Goal: Task Accomplishment & Management: Manage account settings

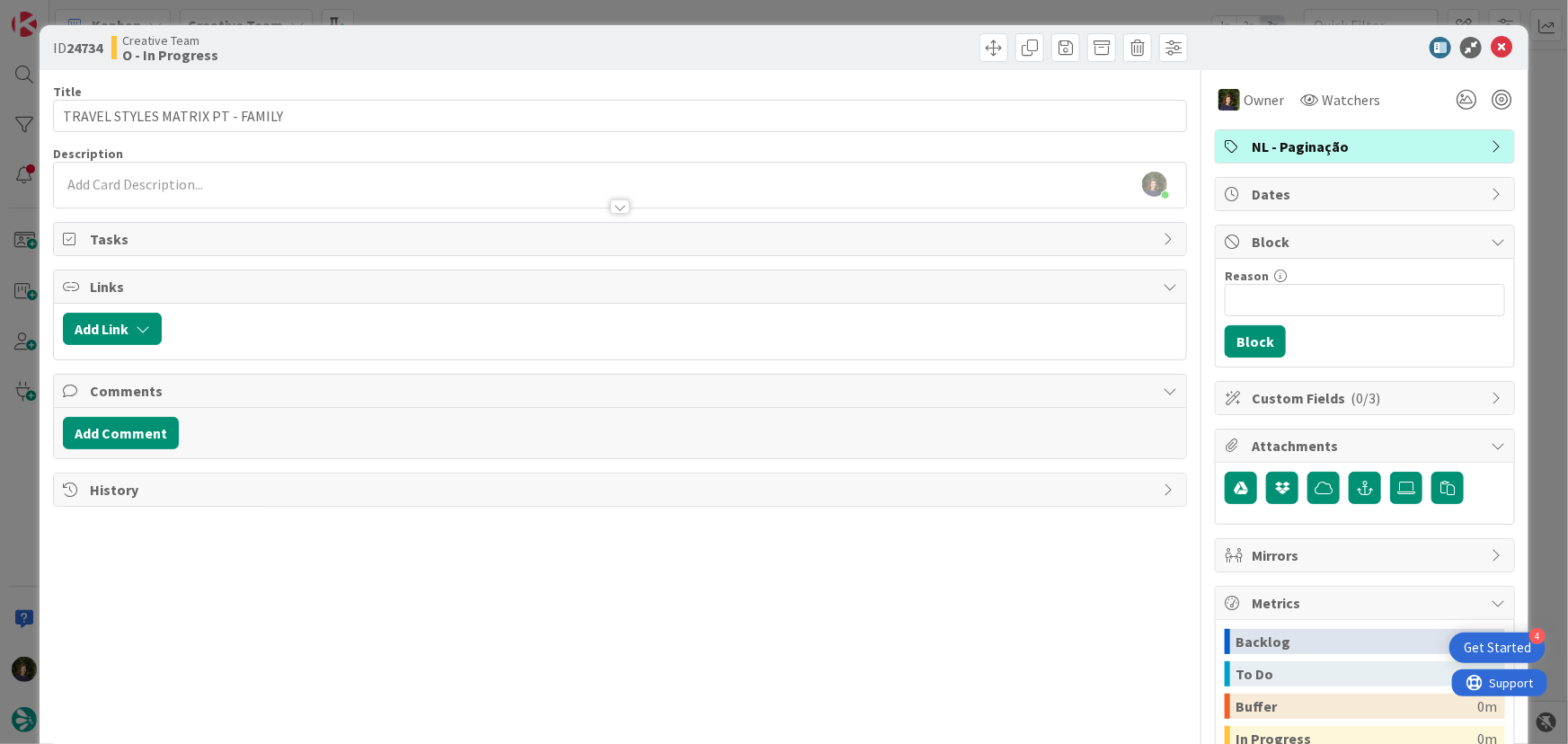
scroll to position [573, 0]
click at [1490, 50] on icon at bounding box center [1500, 48] width 22 height 22
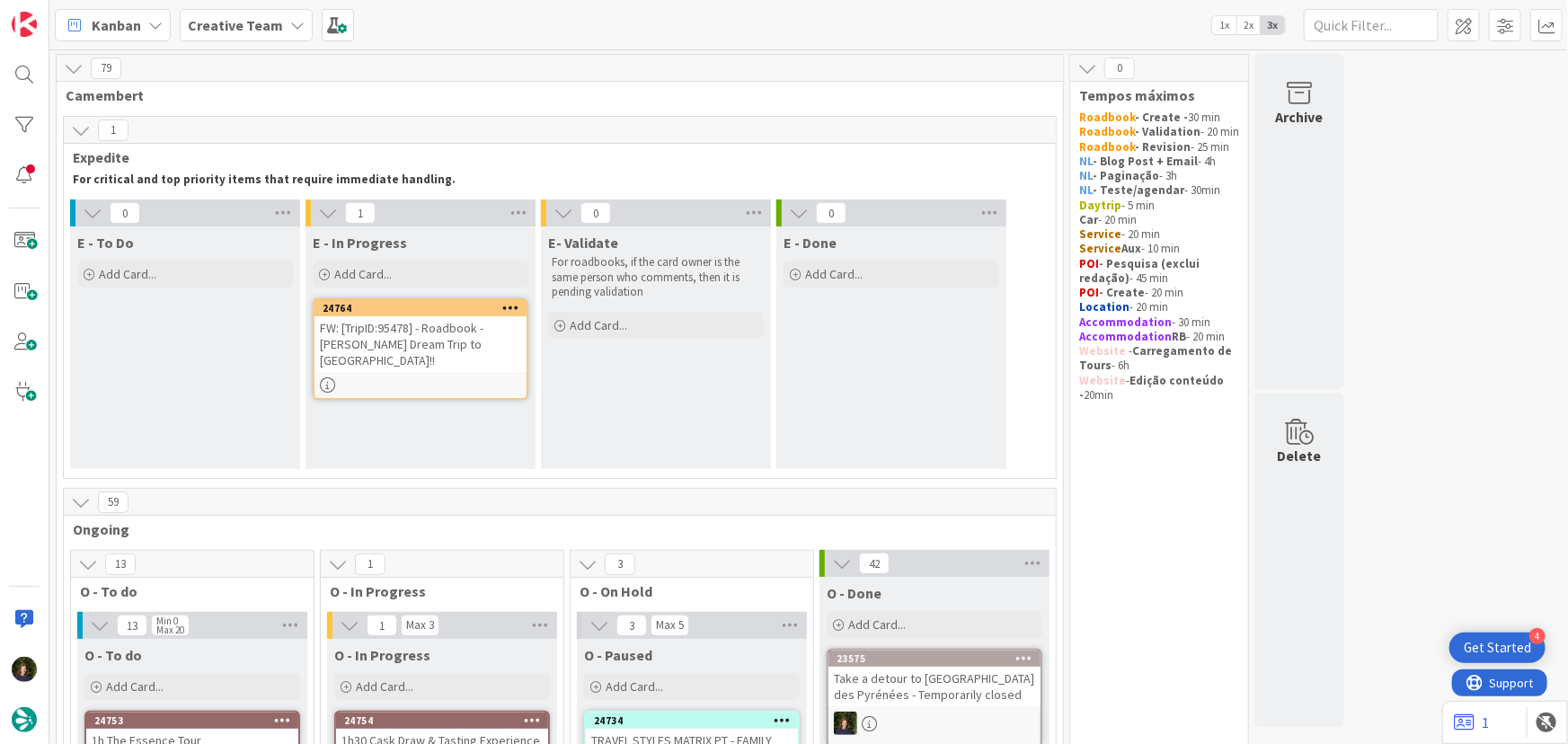
click at [436, 356] on div "24764 FW: [TripID:95478] - Roadbook - [PERSON_NAME] Dream Trip to [GEOGRAPHIC_D…" at bounding box center [420, 349] width 216 height 102
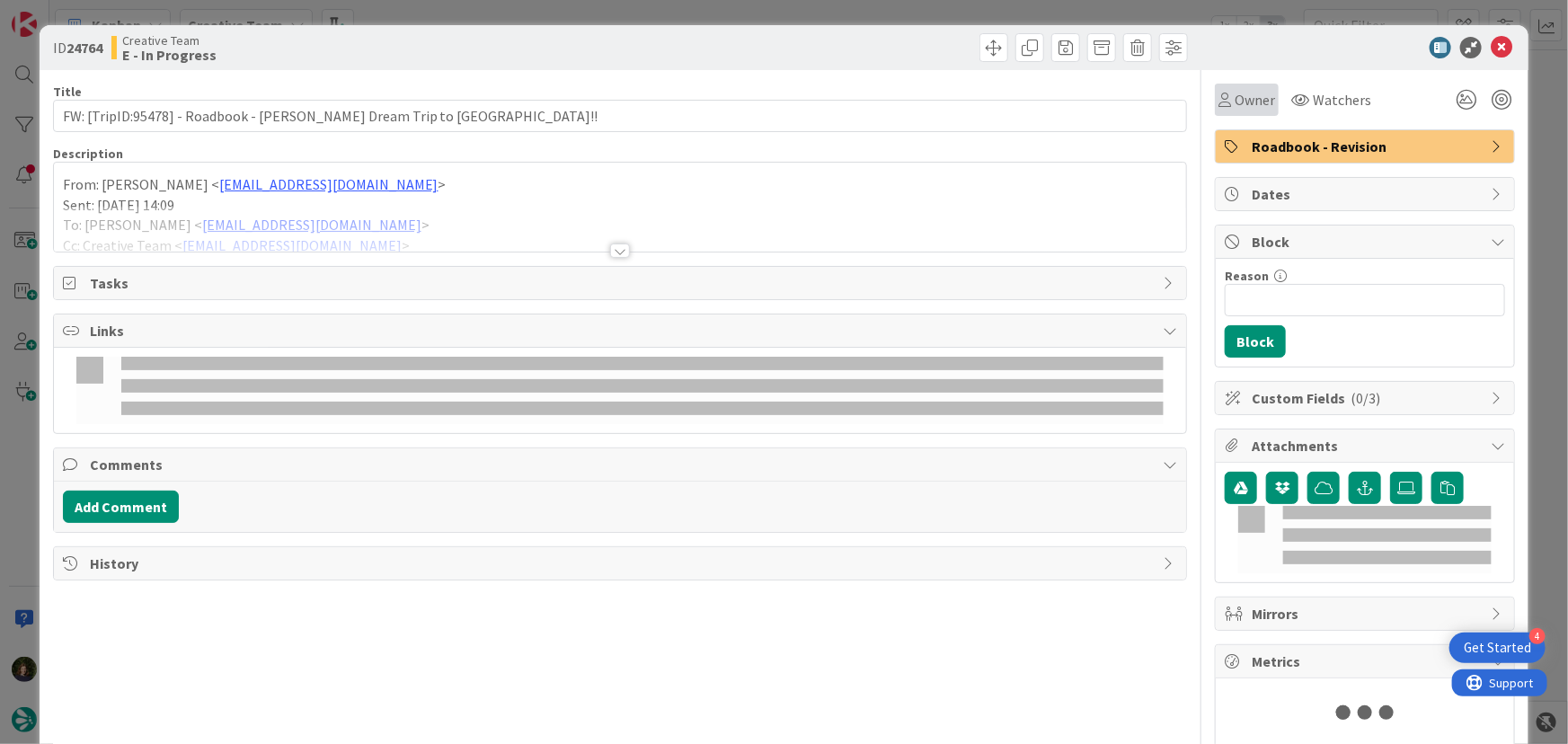
click at [1244, 107] on span "Owner" at bounding box center [1254, 100] width 41 height 22
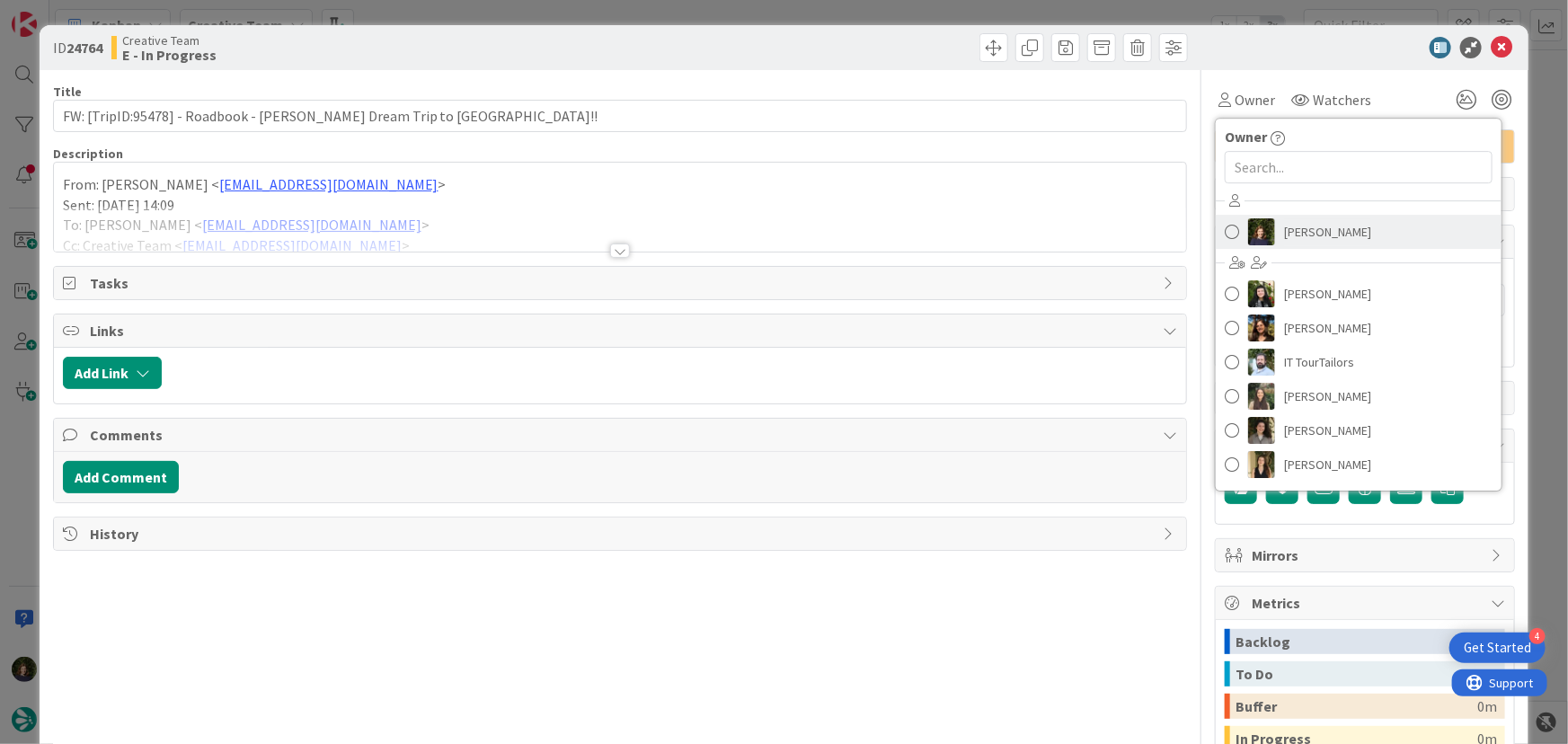
click at [1309, 230] on span "[PERSON_NAME]" at bounding box center [1327, 232] width 87 height 27
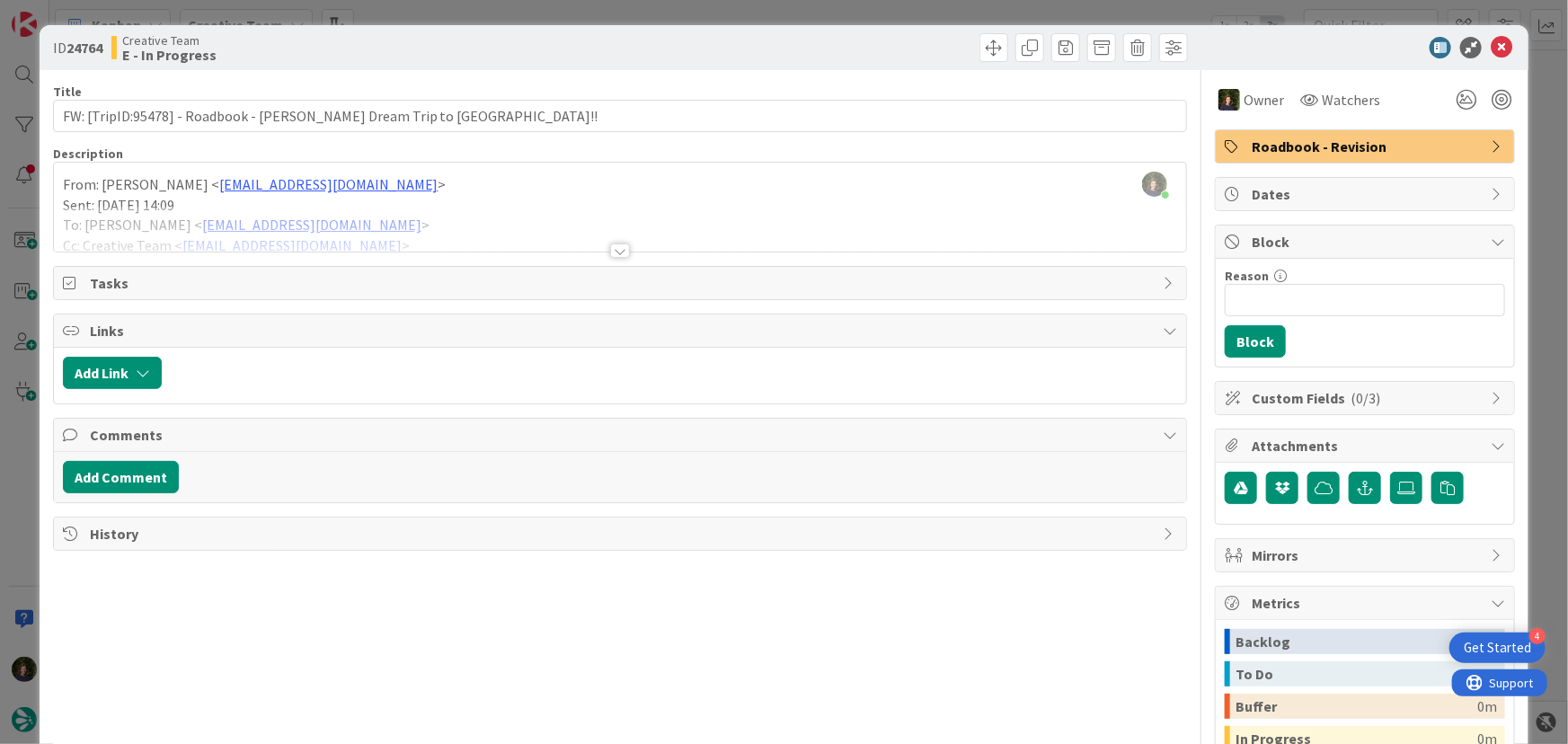
click at [617, 252] on div at bounding box center [619, 250] width 20 height 14
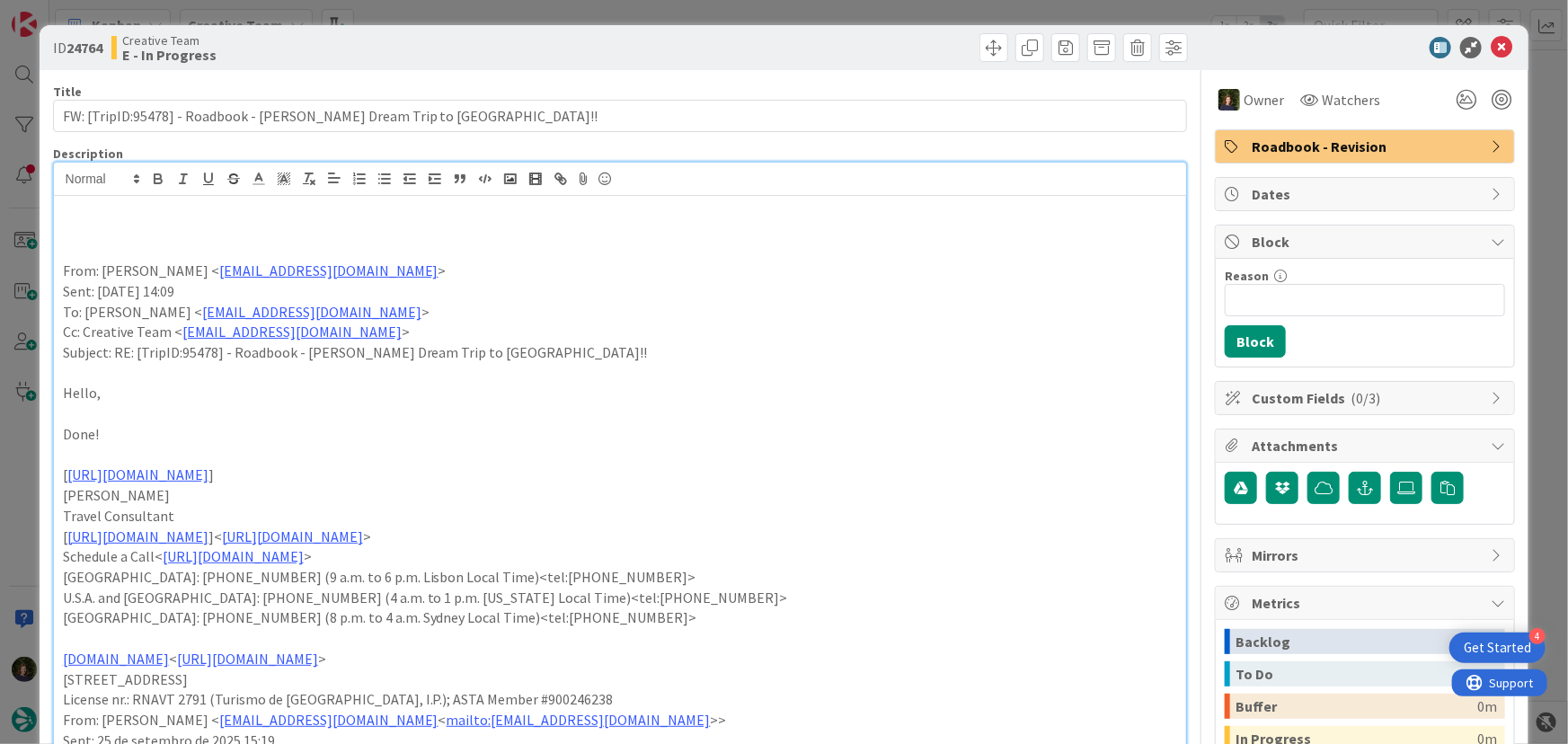
paste div
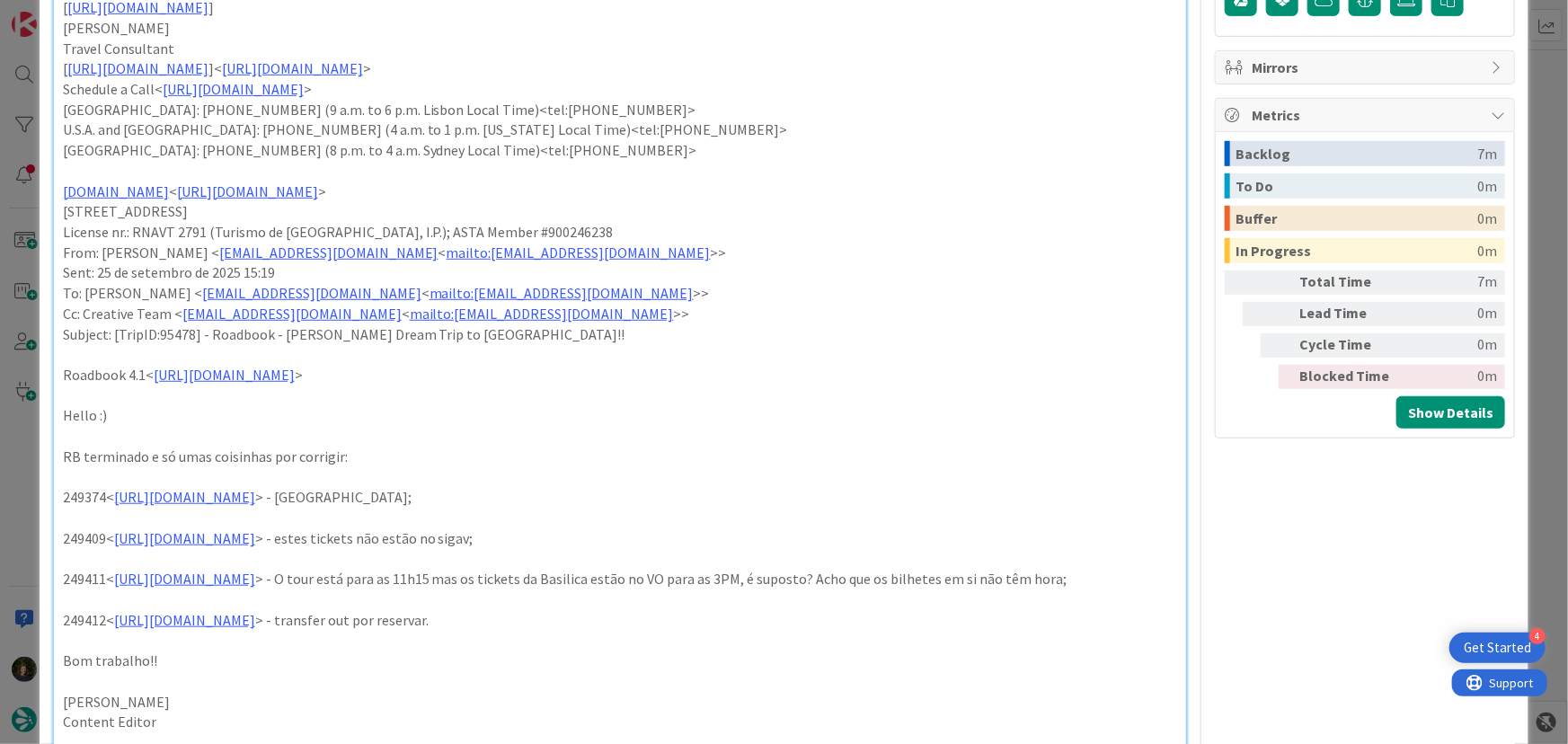
scroll to position [490, 0]
drag, startPoint x: 650, startPoint y: 503, endPoint x: 59, endPoint y: 493, distance: 591.1
click at [59, 493] on div "249380 - transfer in por reservar; mas já há dados de cliente; From: [PERSON_NA…" at bounding box center [620, 340] width 1132 height 1267
copy p "249374< [URL][DOMAIN_NAME] > - [GEOGRAPHIC_DATA];"
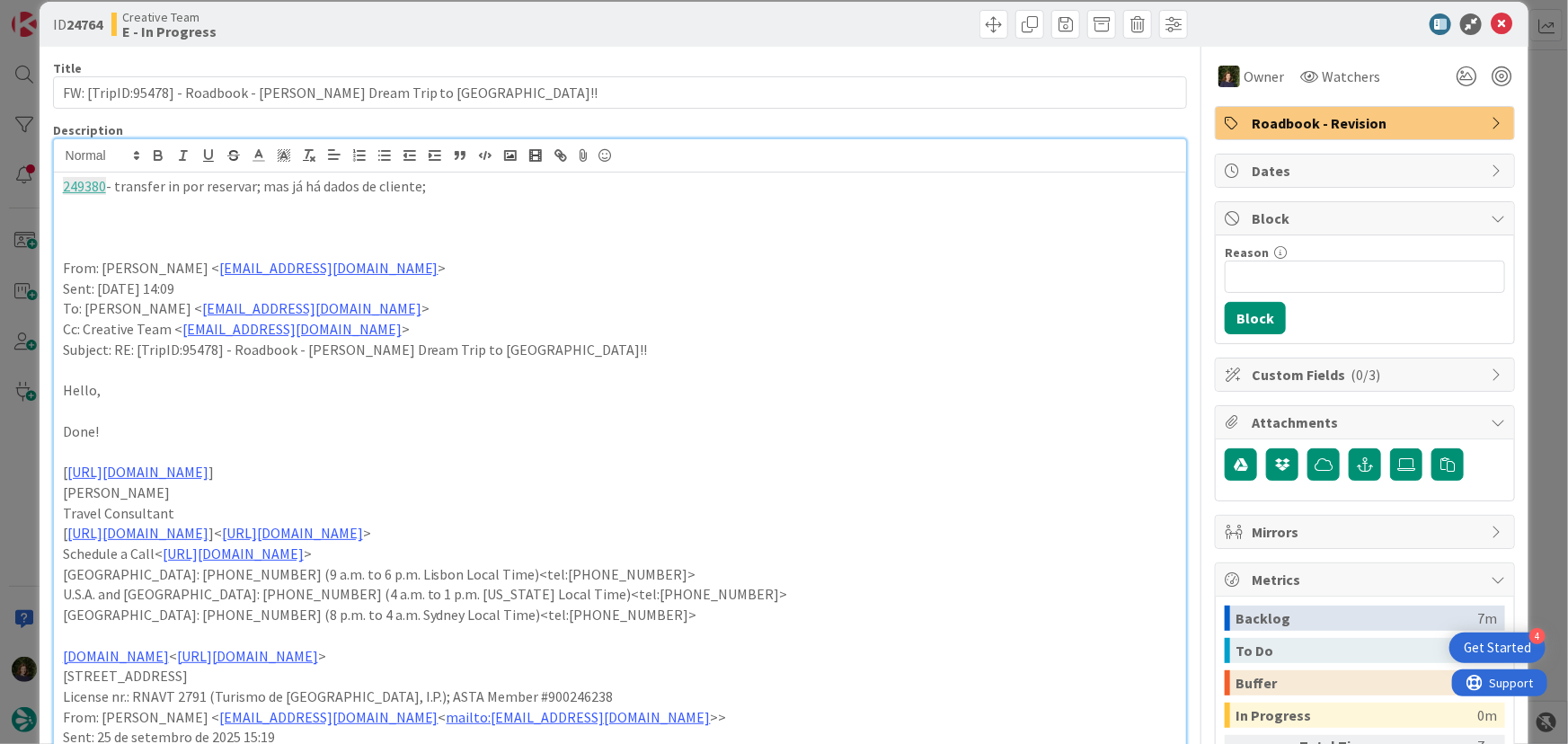
scroll to position [0, 0]
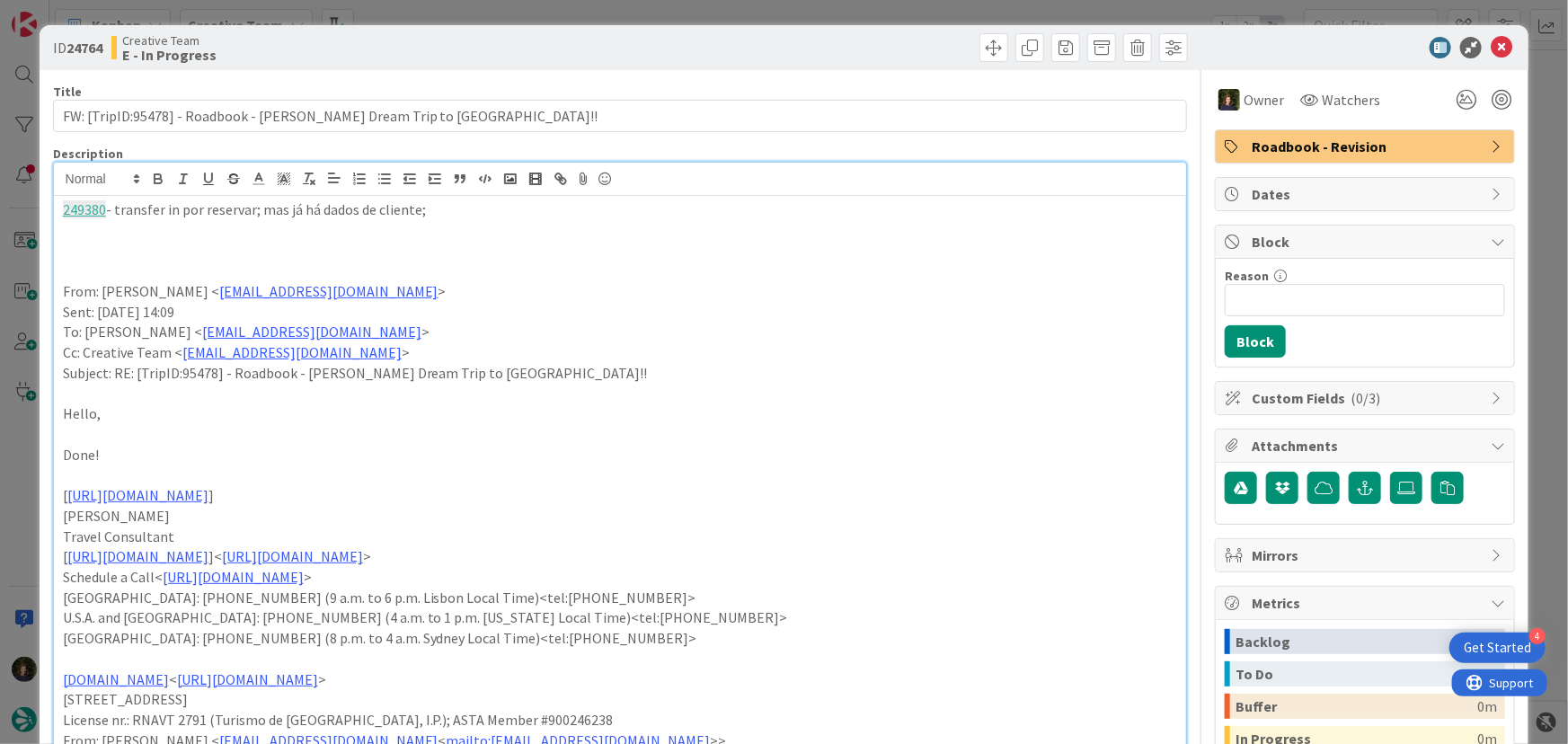
click at [184, 245] on p at bounding box center [620, 250] width 1114 height 21
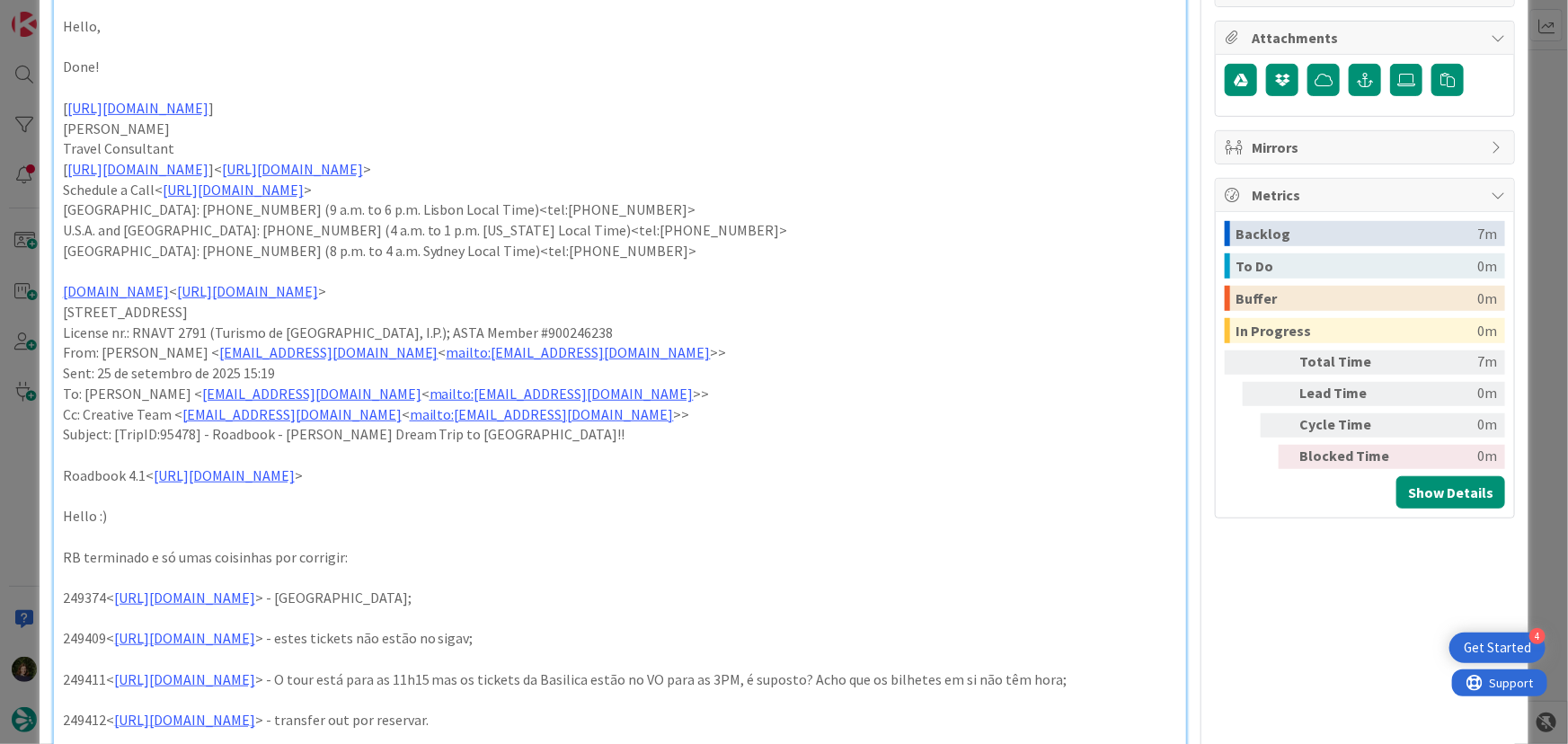
scroll to position [490, 0]
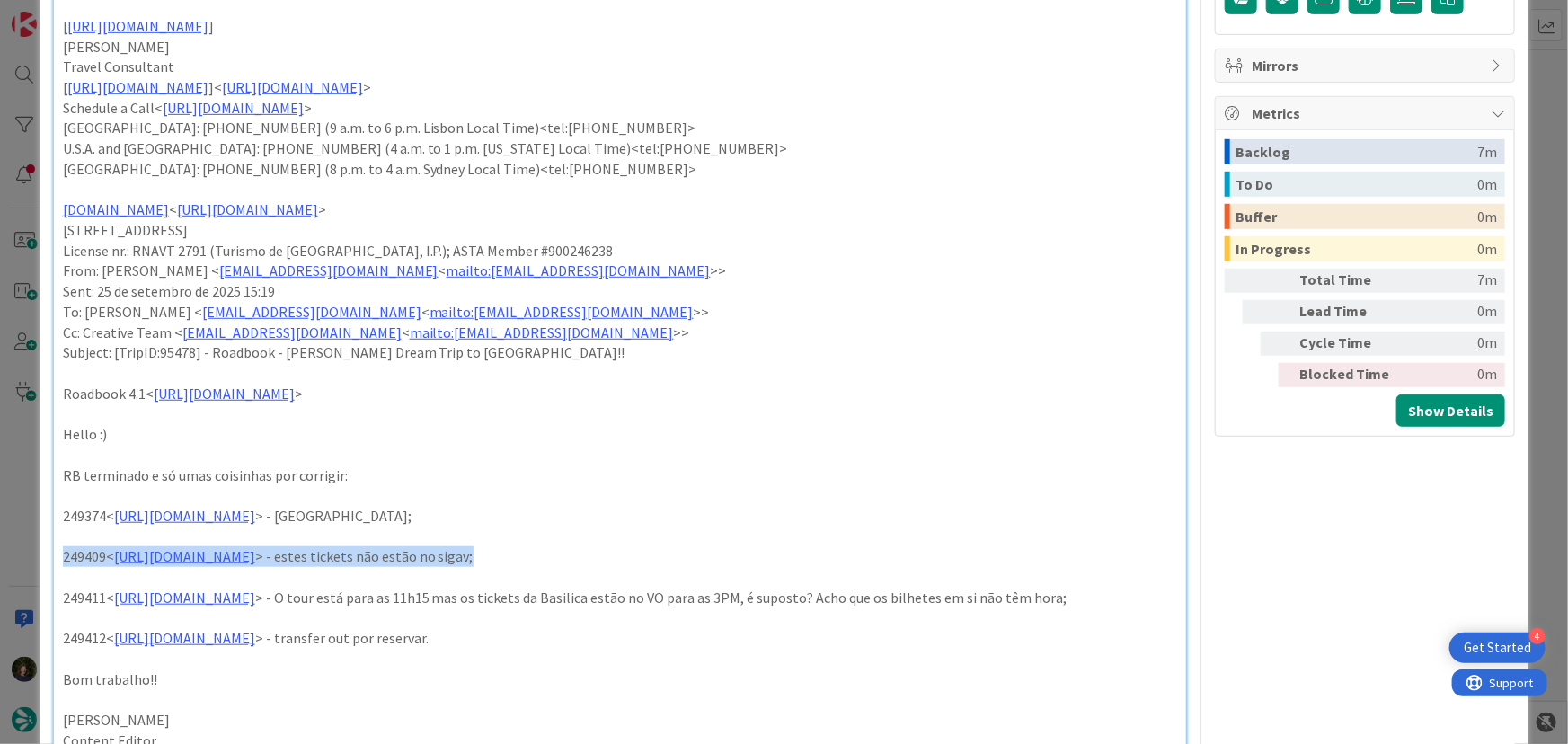
drag, startPoint x: 706, startPoint y: 554, endPoint x: 54, endPoint y: 551, distance: 652.0
click at [54, 551] on div "249380 - transfer in por reservar; mas já há dados de cliente; 249374< [URL][DO…" at bounding box center [620, 350] width 1132 height 1288
copy p "249409< [URL][DOMAIN_NAME] > - estes tickets não estão no sigav;"
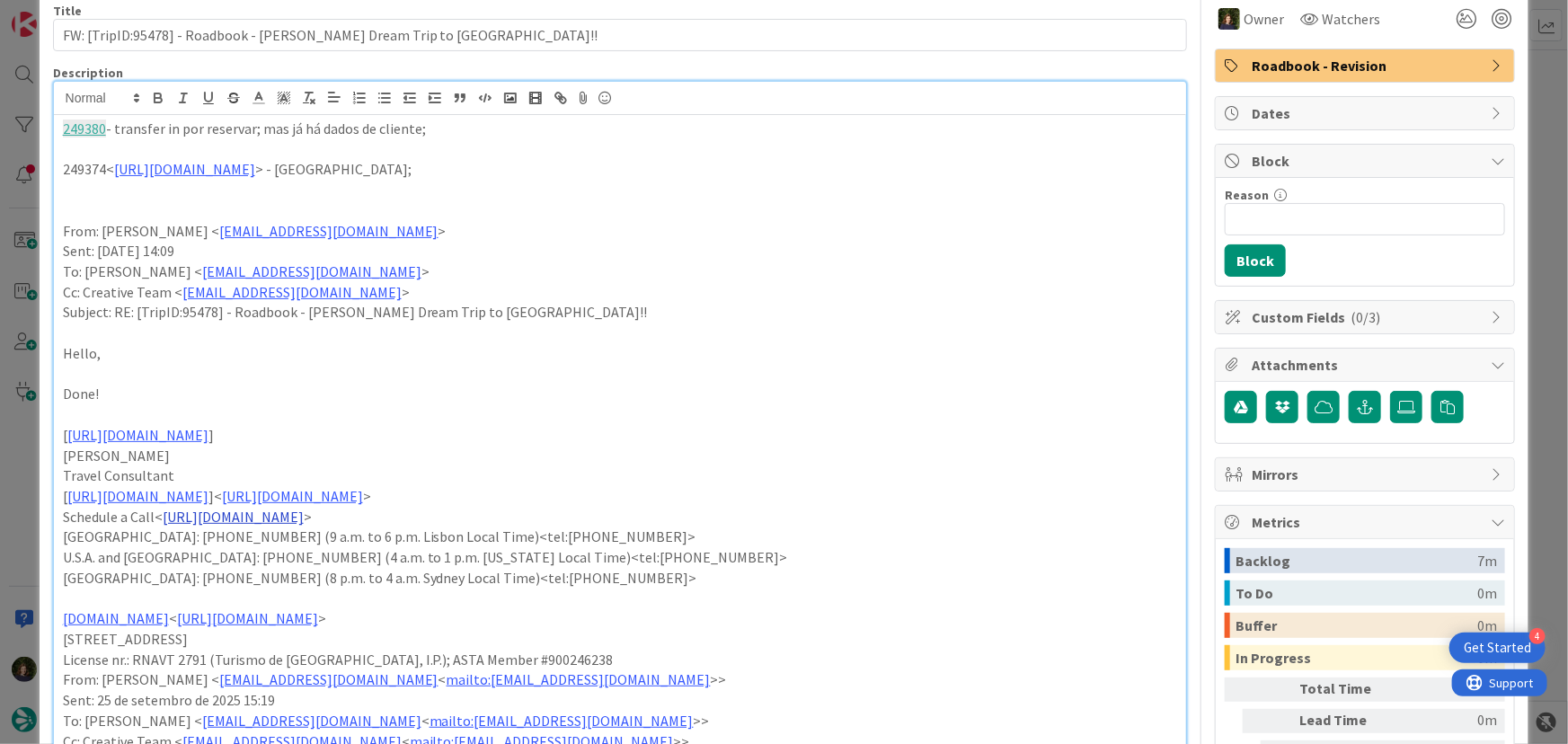
scroll to position [0, 0]
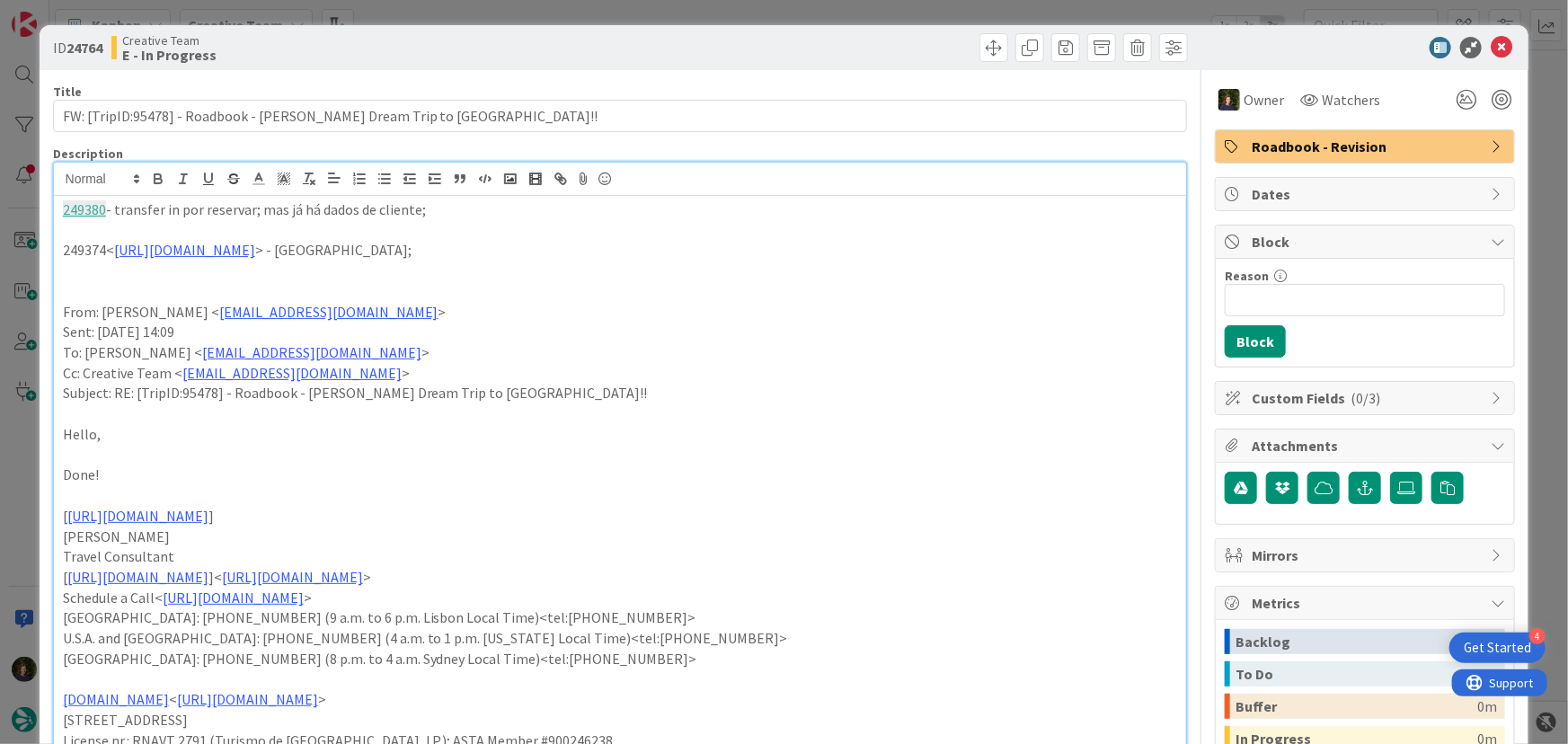
click at [675, 250] on p "249374< [URL][DOMAIN_NAME] > - [GEOGRAPHIC_DATA];" at bounding box center [620, 250] width 1114 height 21
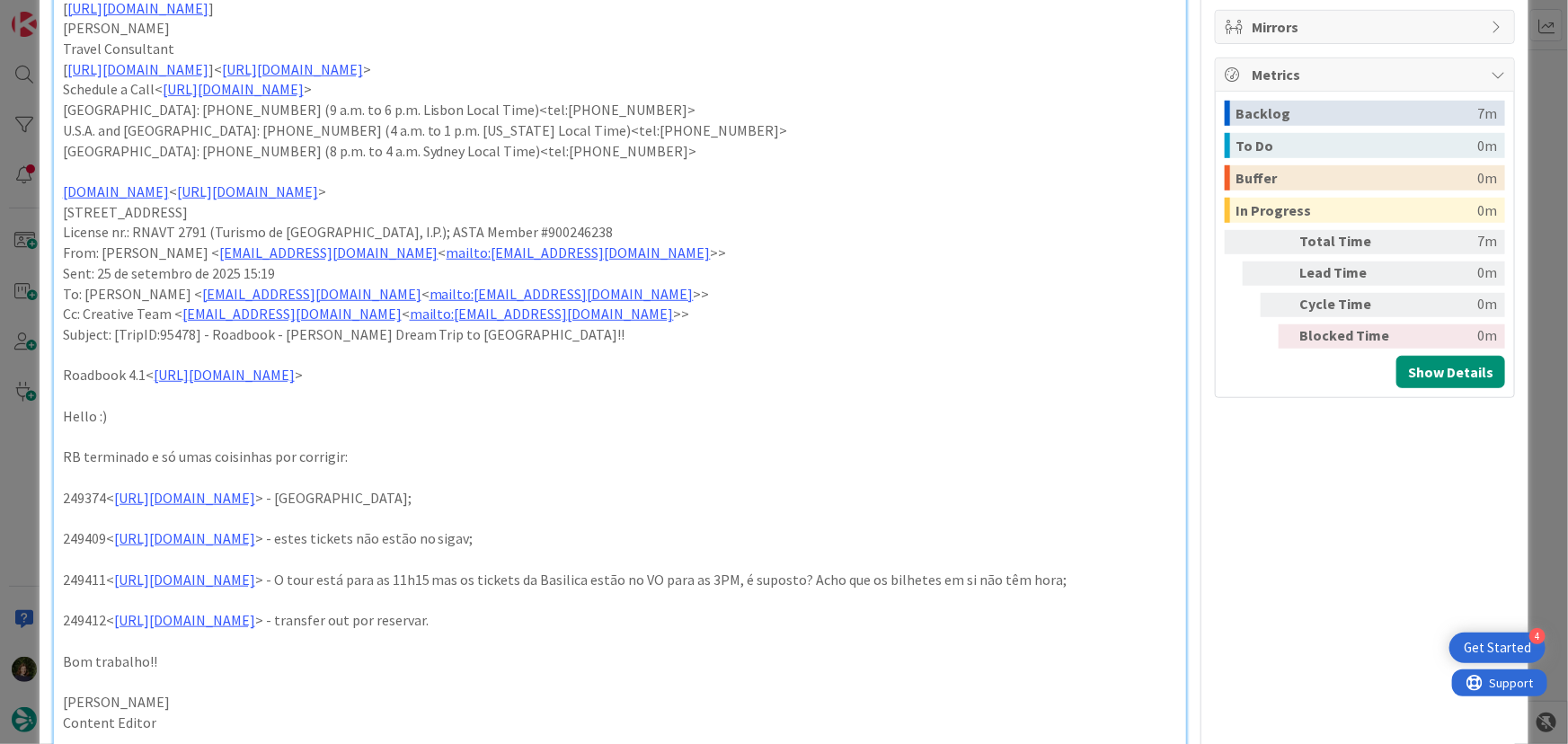
scroll to position [654, 0]
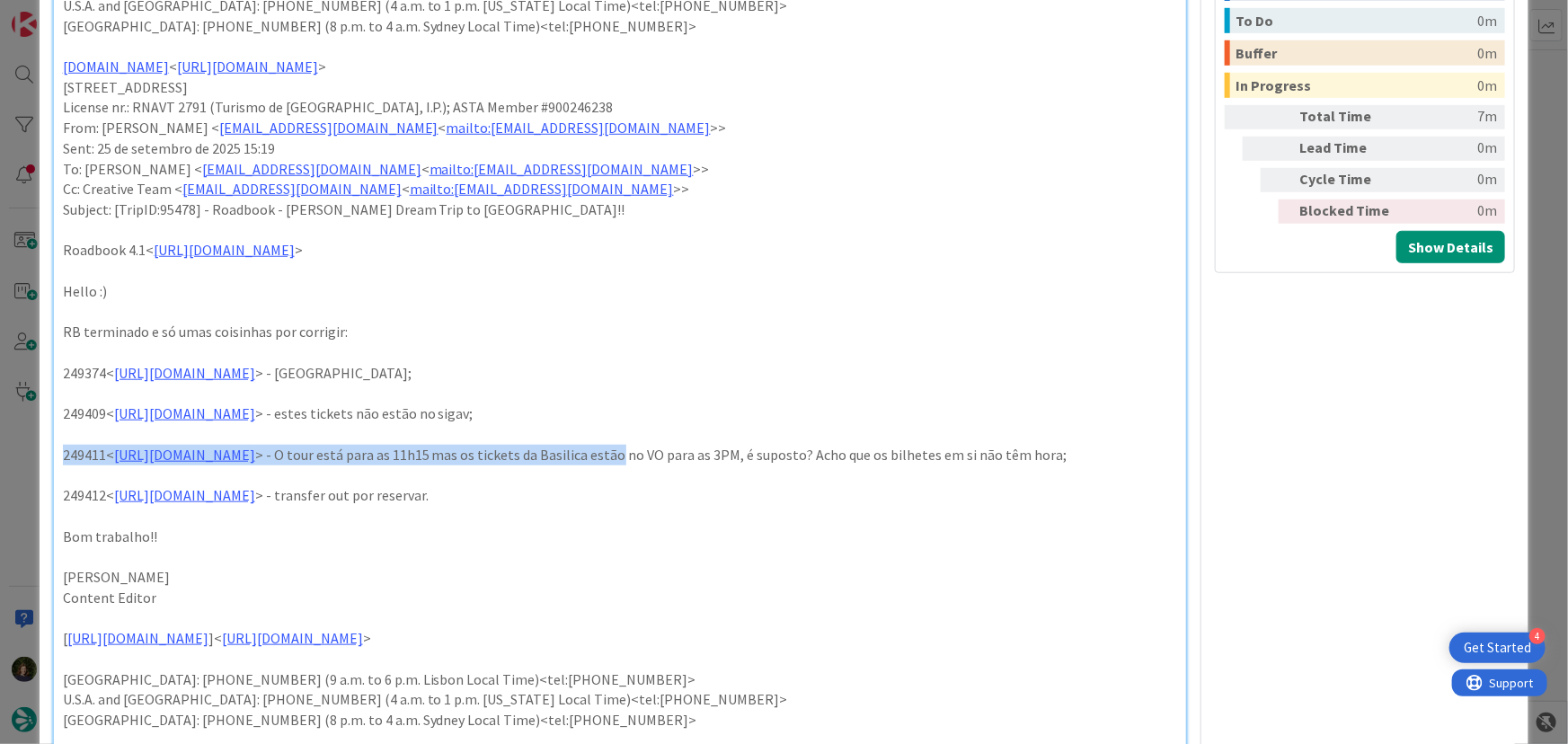
drag, startPoint x: 57, startPoint y: 452, endPoint x: 833, endPoint y: 451, distance: 776.0
click at [833, 451] on div "249380 - transfer in por reservar; mas já há dados de cliente; 249374< [URL][DO…" at bounding box center [620, 196] width 1132 height 1308
copy p "249411< [URL][DOMAIN_NAME] > - O tour está para as 11h15 mas os tickets da Basi…"
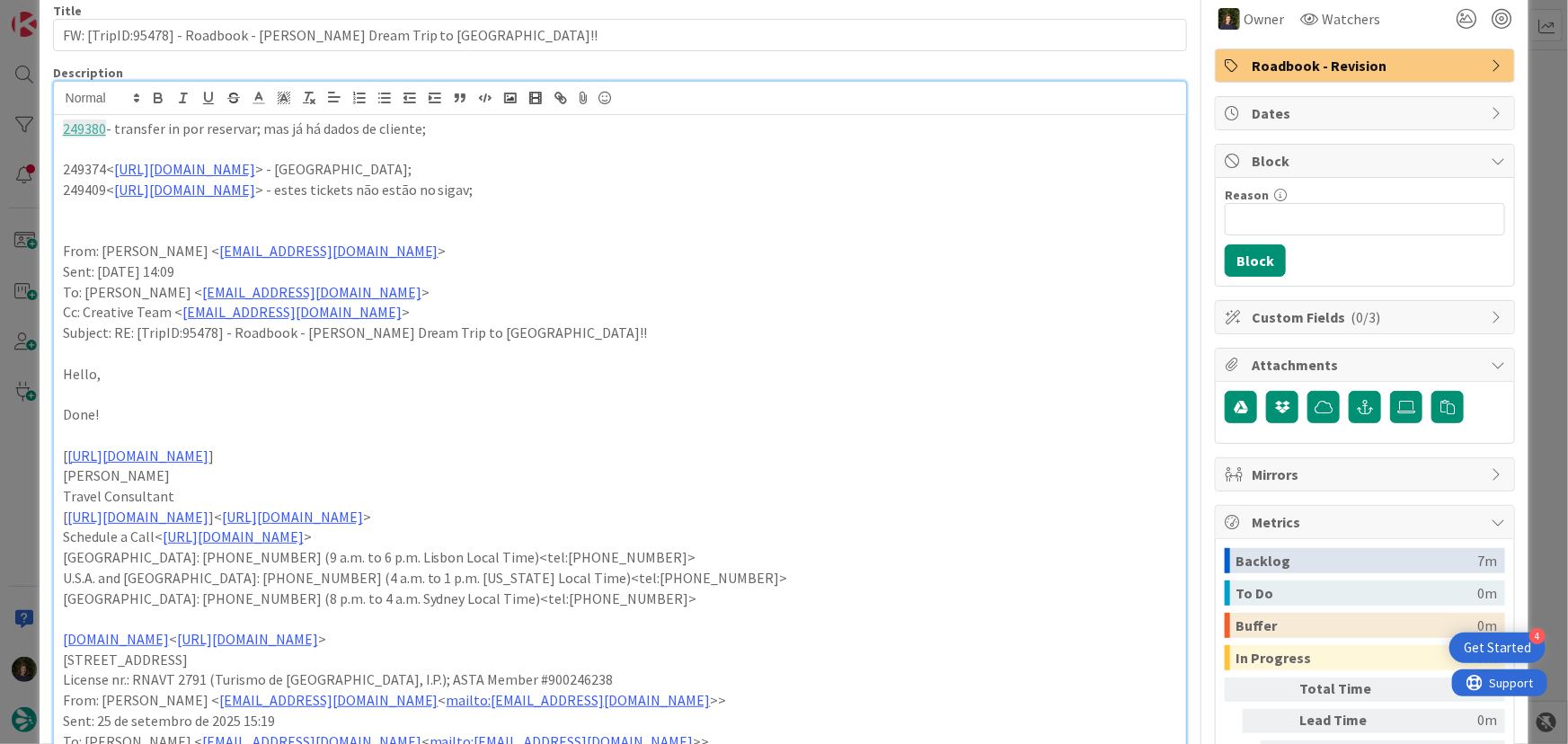
scroll to position [0, 0]
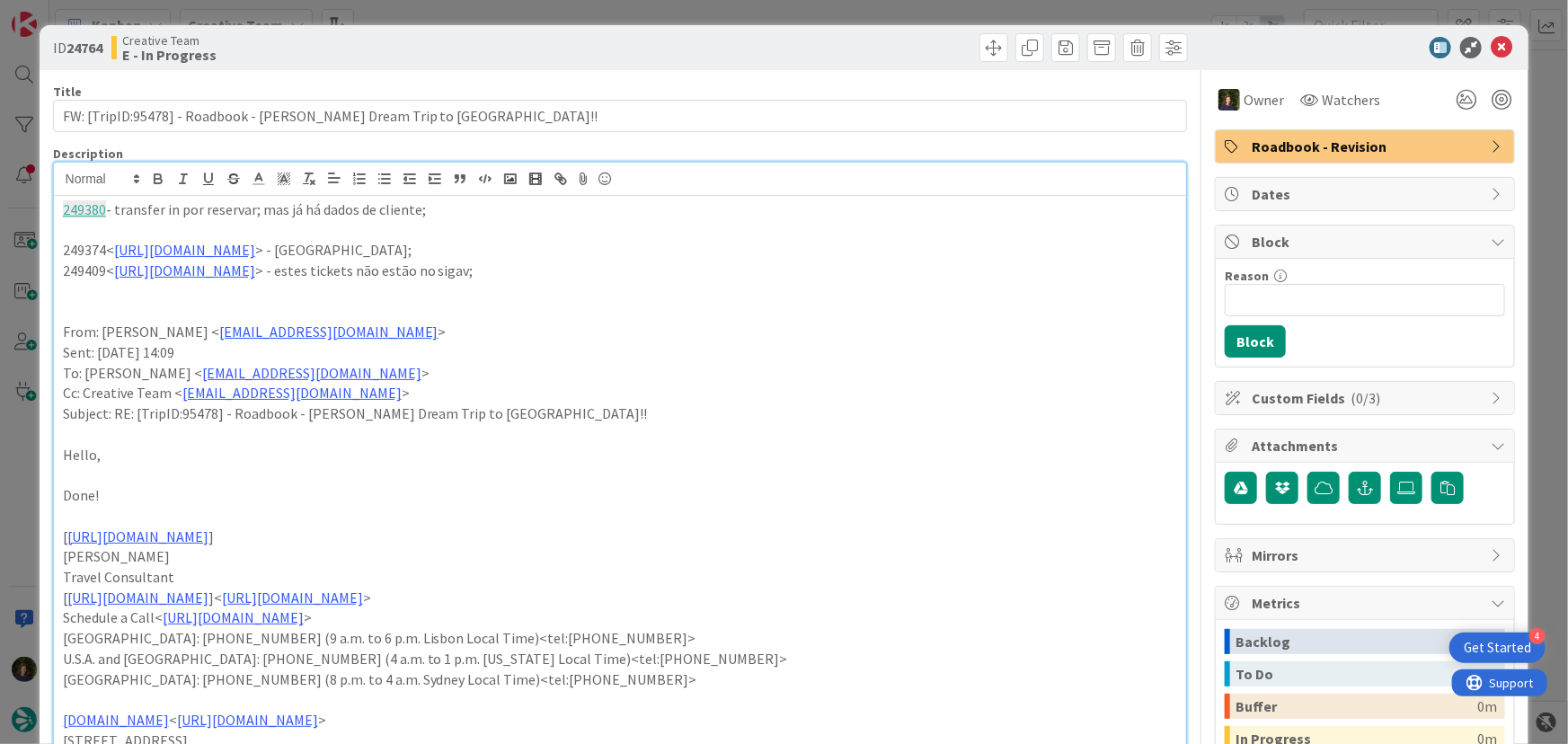
drag, startPoint x: 705, startPoint y: 269, endPoint x: 724, endPoint y: 271, distance: 19.1
click at [707, 269] on p "249409< [URL][DOMAIN_NAME] > - estes tickets não estão no sigav;" at bounding box center [620, 271] width 1114 height 21
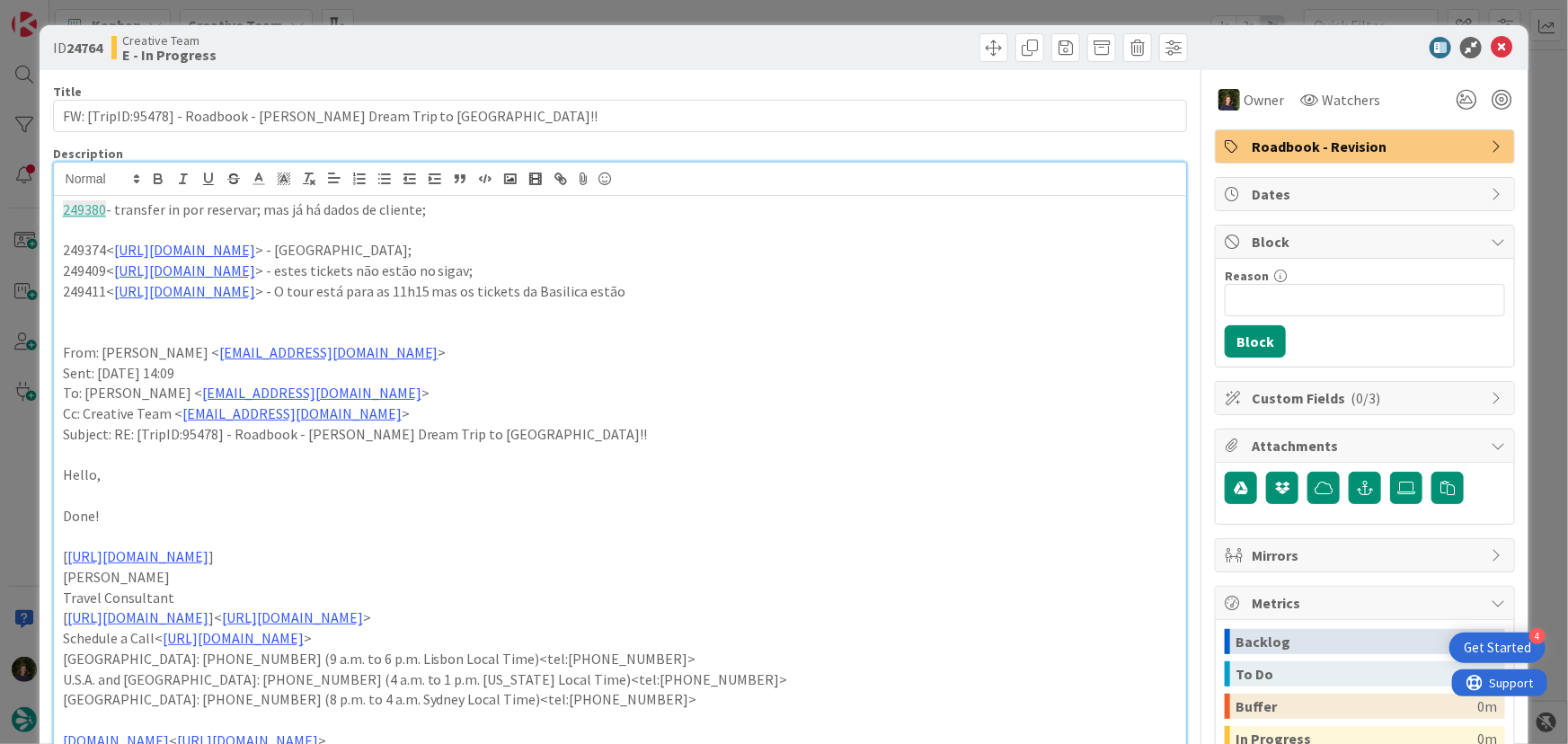
click at [798, 290] on p "249411< [URL][DOMAIN_NAME] > - O tour está para as 11h15 mas os tickets da Basi…" at bounding box center [620, 292] width 1114 height 21
click at [876, 291] on p "249411< [URL][DOMAIN_NAME] > - O tour está para as 11h15 mas os tickets da Basi…" at bounding box center [620, 292] width 1114 height 21
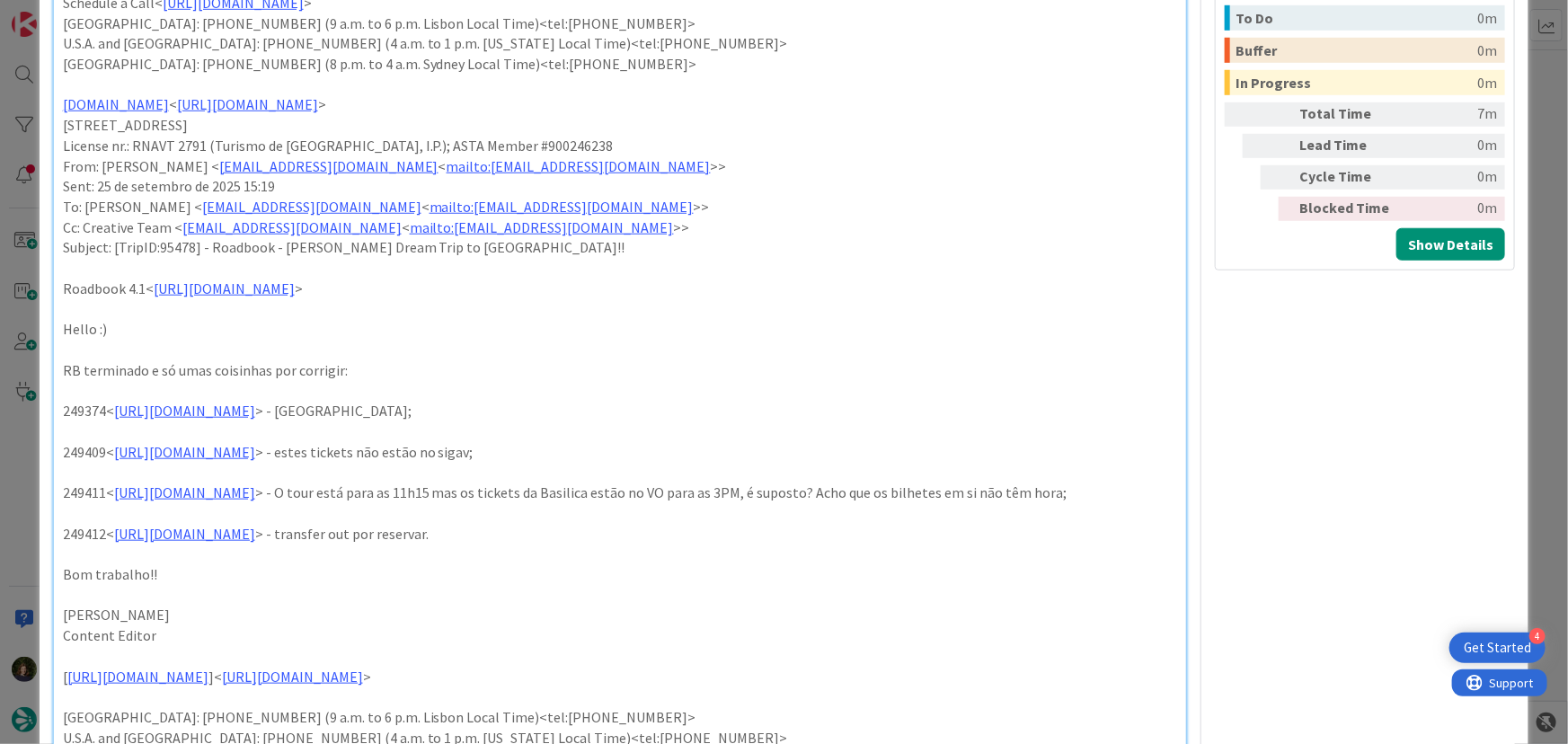
scroll to position [735, 0]
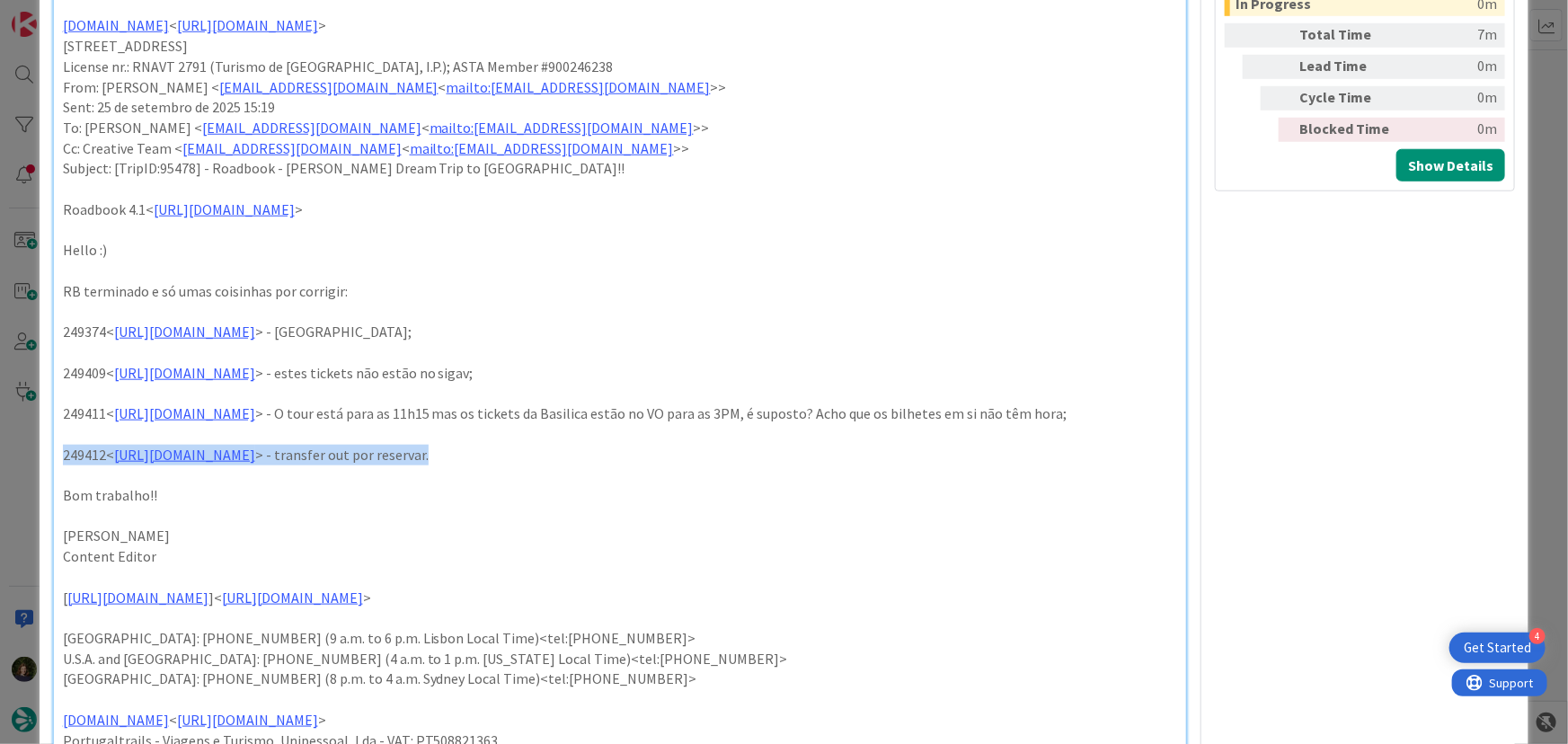
drag, startPoint x: 668, startPoint y: 472, endPoint x: 49, endPoint y: 480, distance: 619.1
click at [49, 480] on div "ID 24764 Creative Team E - In Progress Title 62 / 128 FW: [TripID:95478] - Road…" at bounding box center [784, 206] width 1489 height 1832
copy p "249412< [URL][DOMAIN_NAME] > - transfer out por reservar."
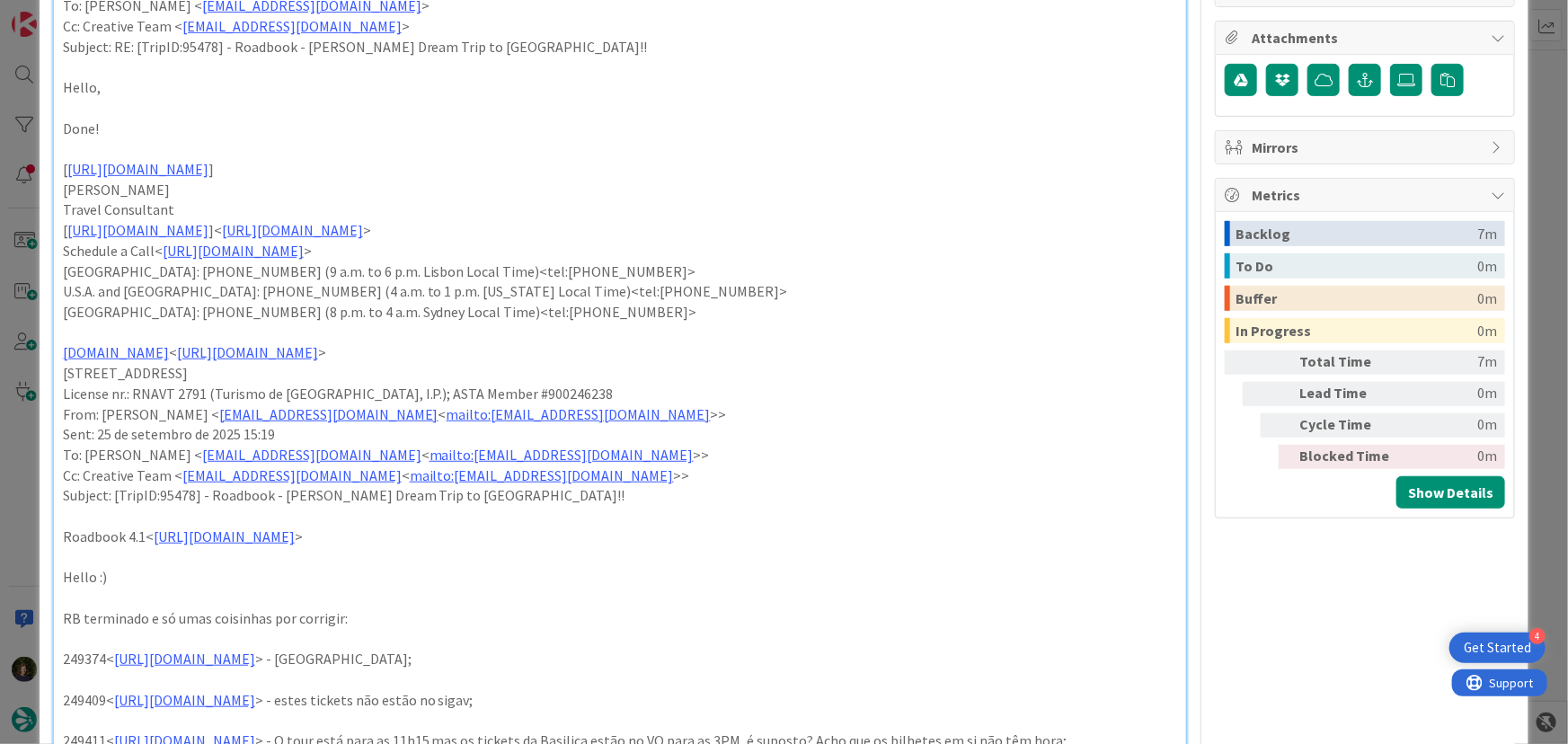
scroll to position [0, 0]
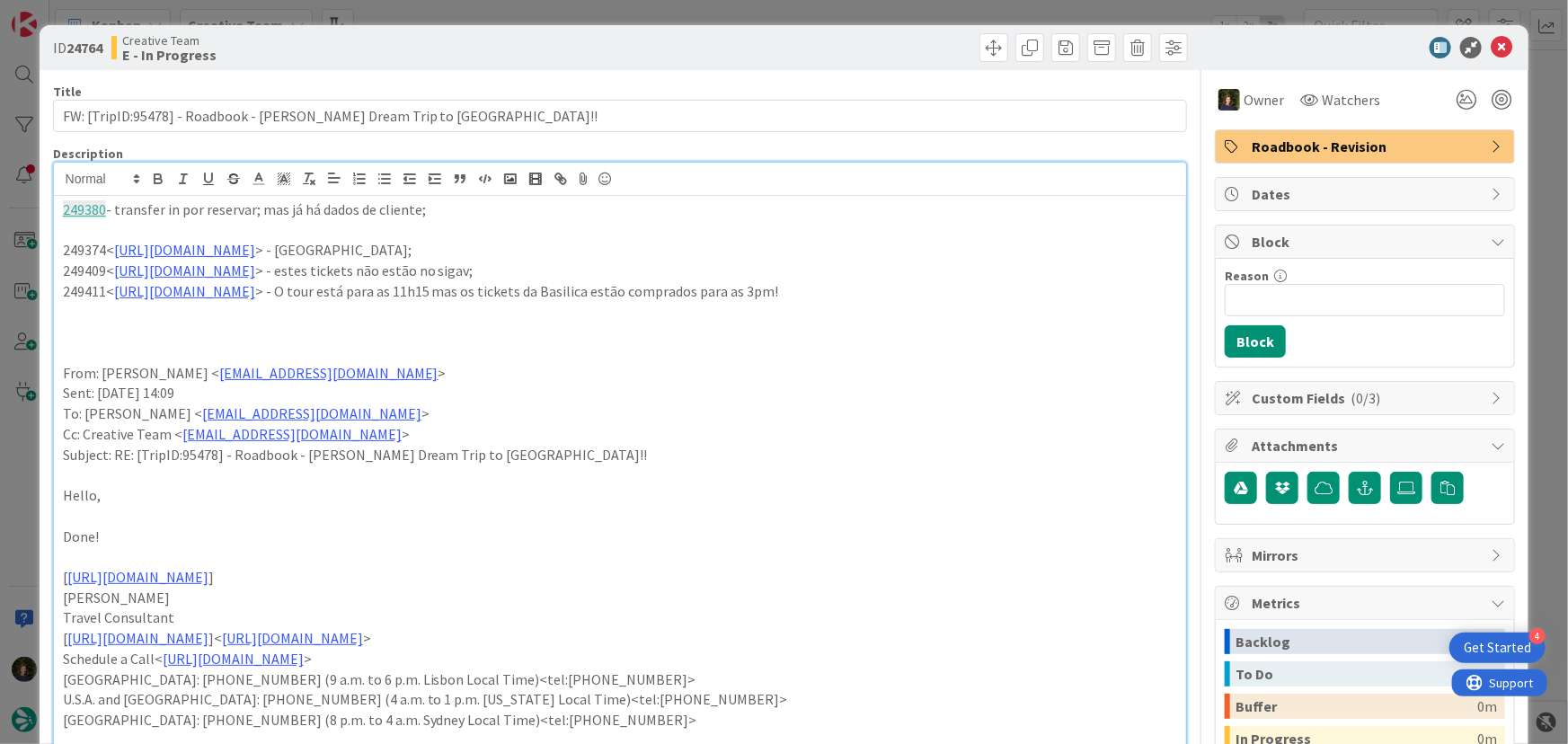
click at [1045, 298] on p "249411< [URL][DOMAIN_NAME] > - O tour está para as 11h15 mas os tickets da Basi…" at bounding box center [620, 292] width 1114 height 21
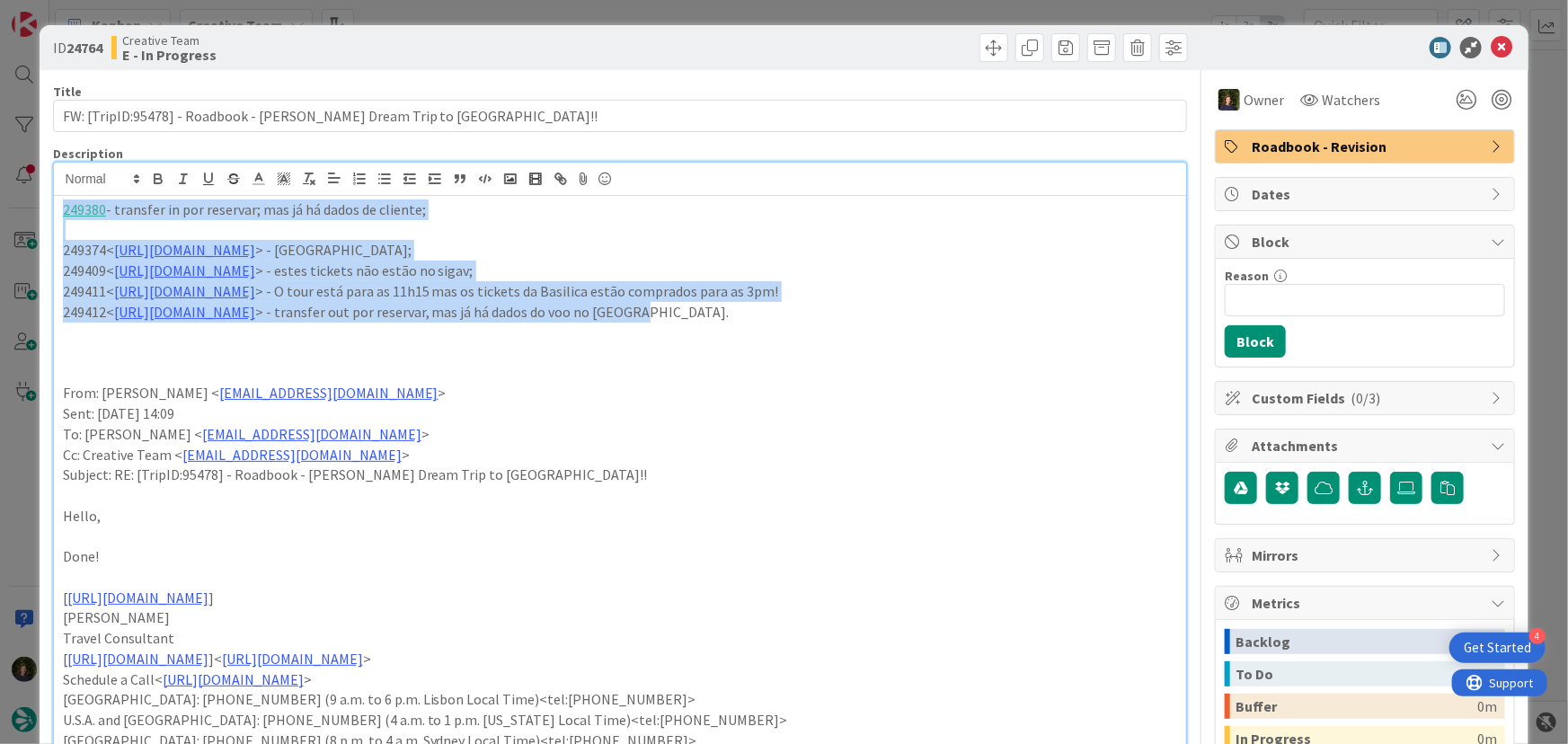
drag, startPoint x: 890, startPoint y: 313, endPoint x: 73, endPoint y: 204, distance: 824.2
copy div "249380 - transfer in por reservar; mas já há dados de cliente; 249374< [URL][DO…"
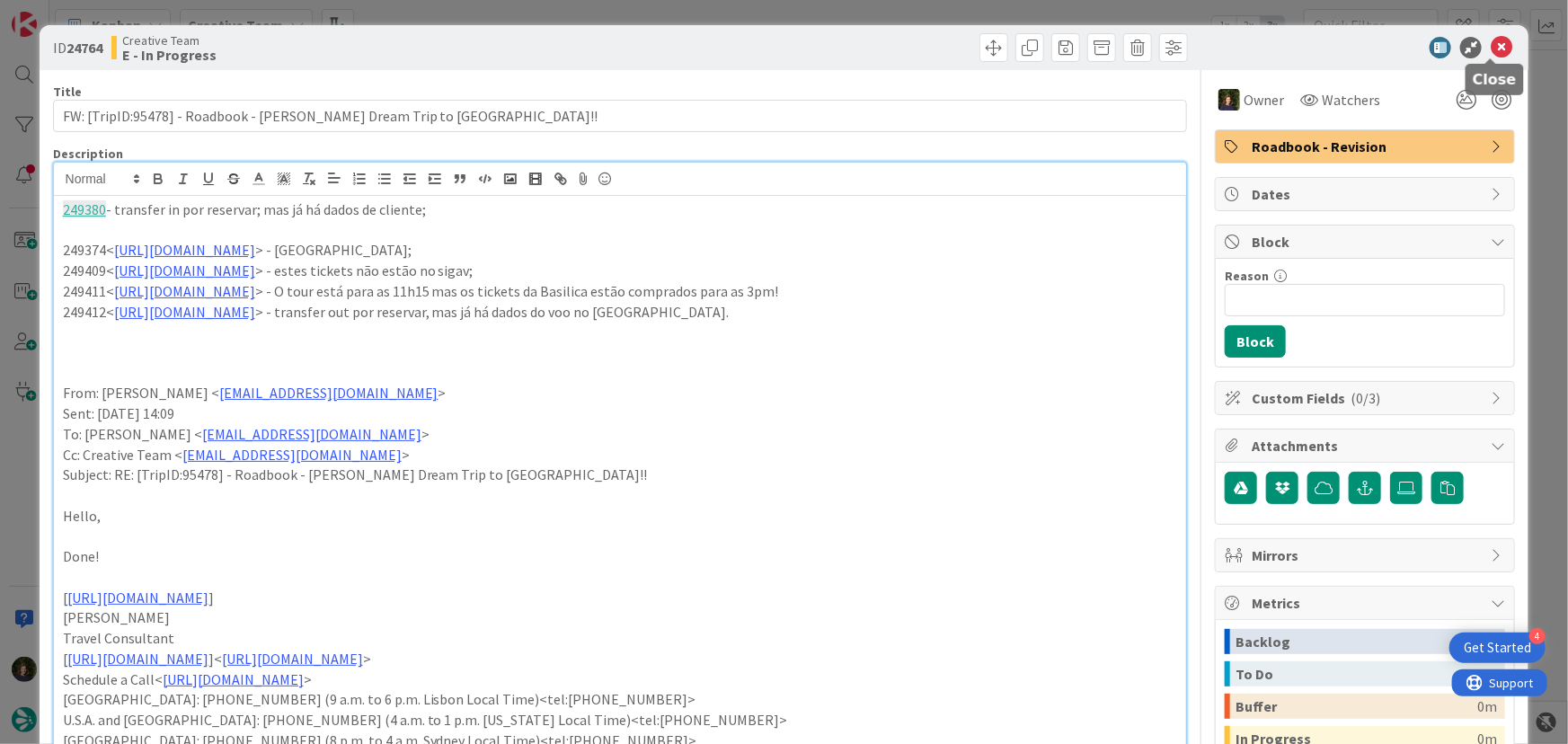
click at [1491, 47] on icon at bounding box center [1500, 48] width 22 height 22
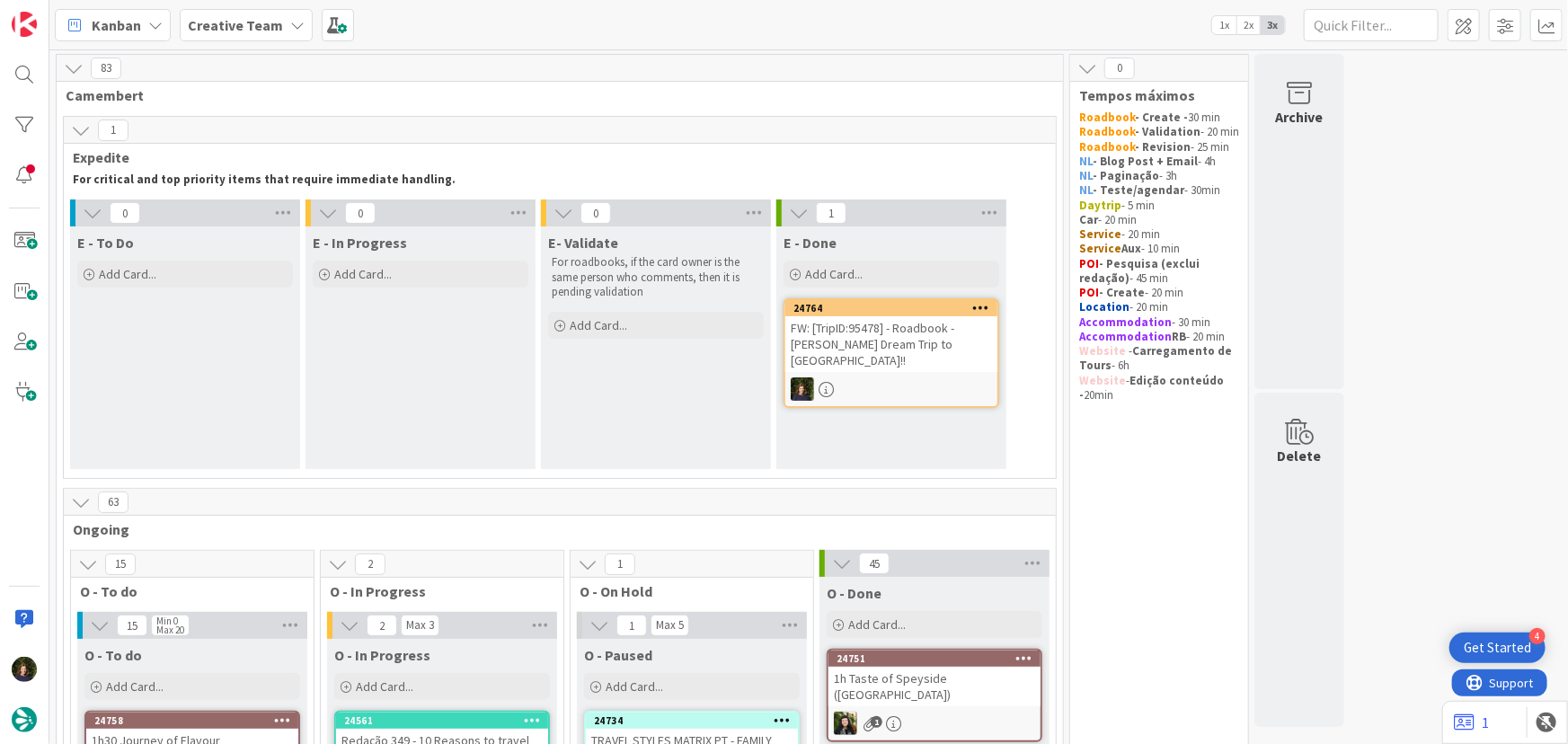
click at [902, 344] on div "FW: [TripID:95478] - Roadbook - [PERSON_NAME] Dream Trip to [GEOGRAPHIC_DATA]!!" at bounding box center [891, 344] width 212 height 56
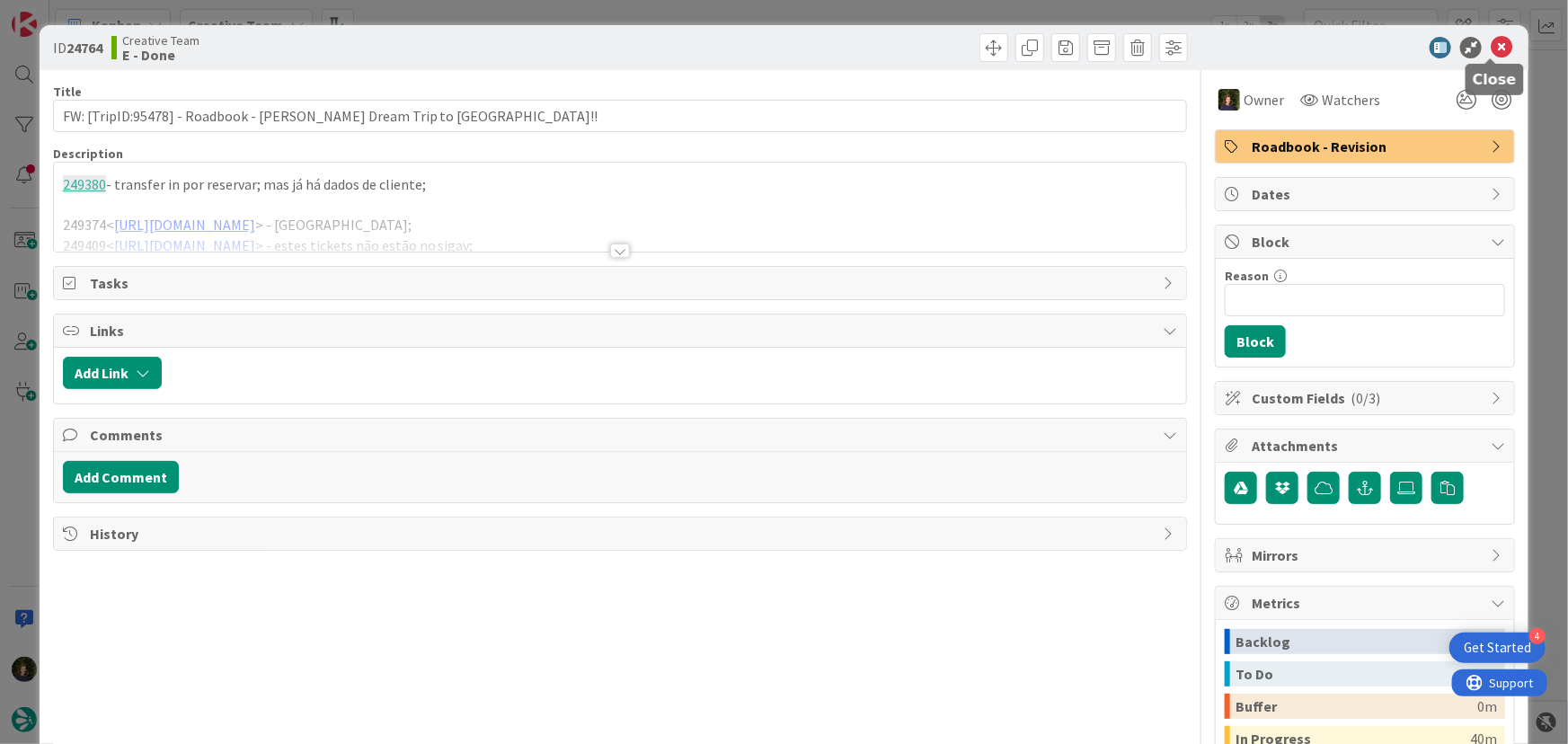
click at [1493, 51] on icon at bounding box center [1500, 48] width 22 height 22
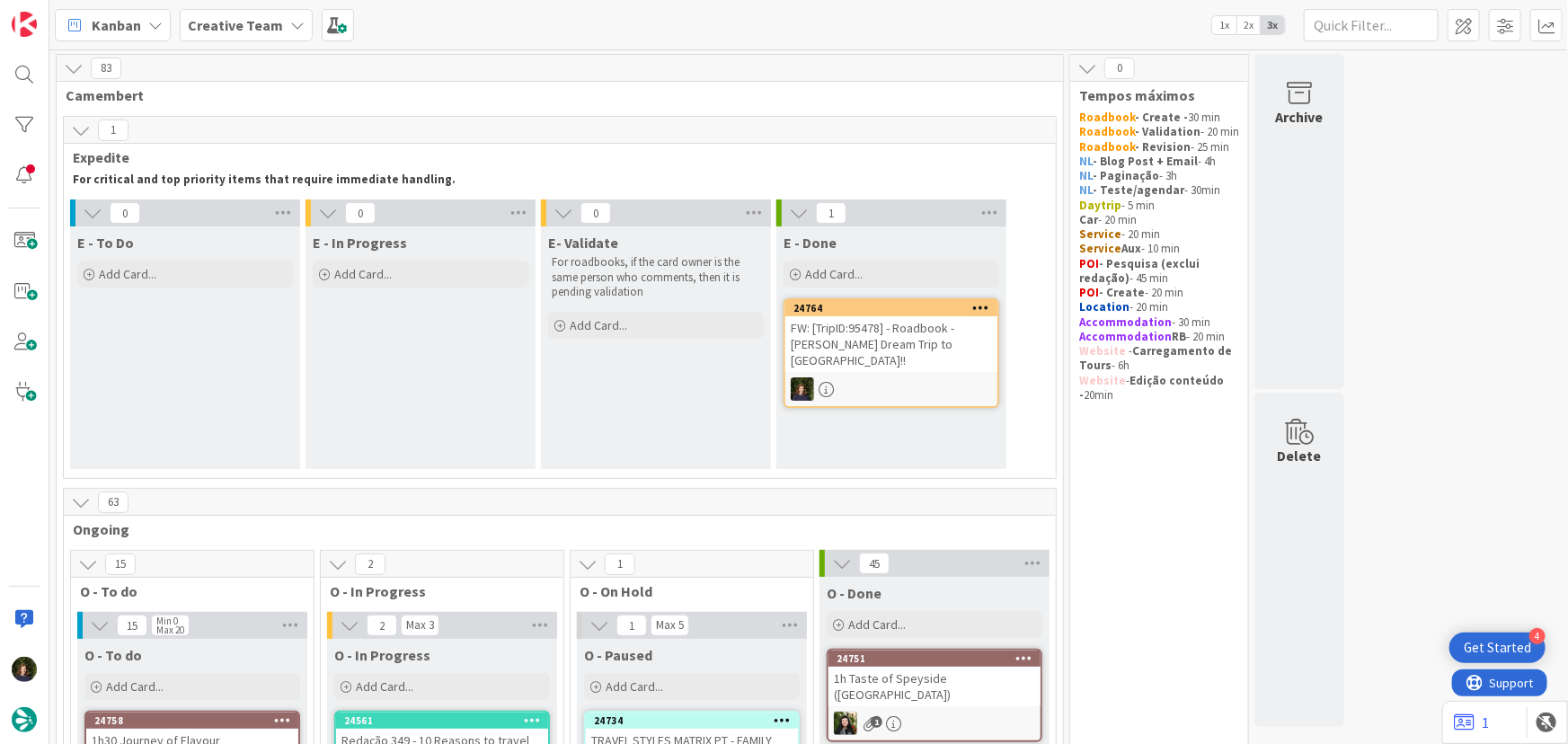
click at [989, 308] on div at bounding box center [981, 307] width 32 height 12
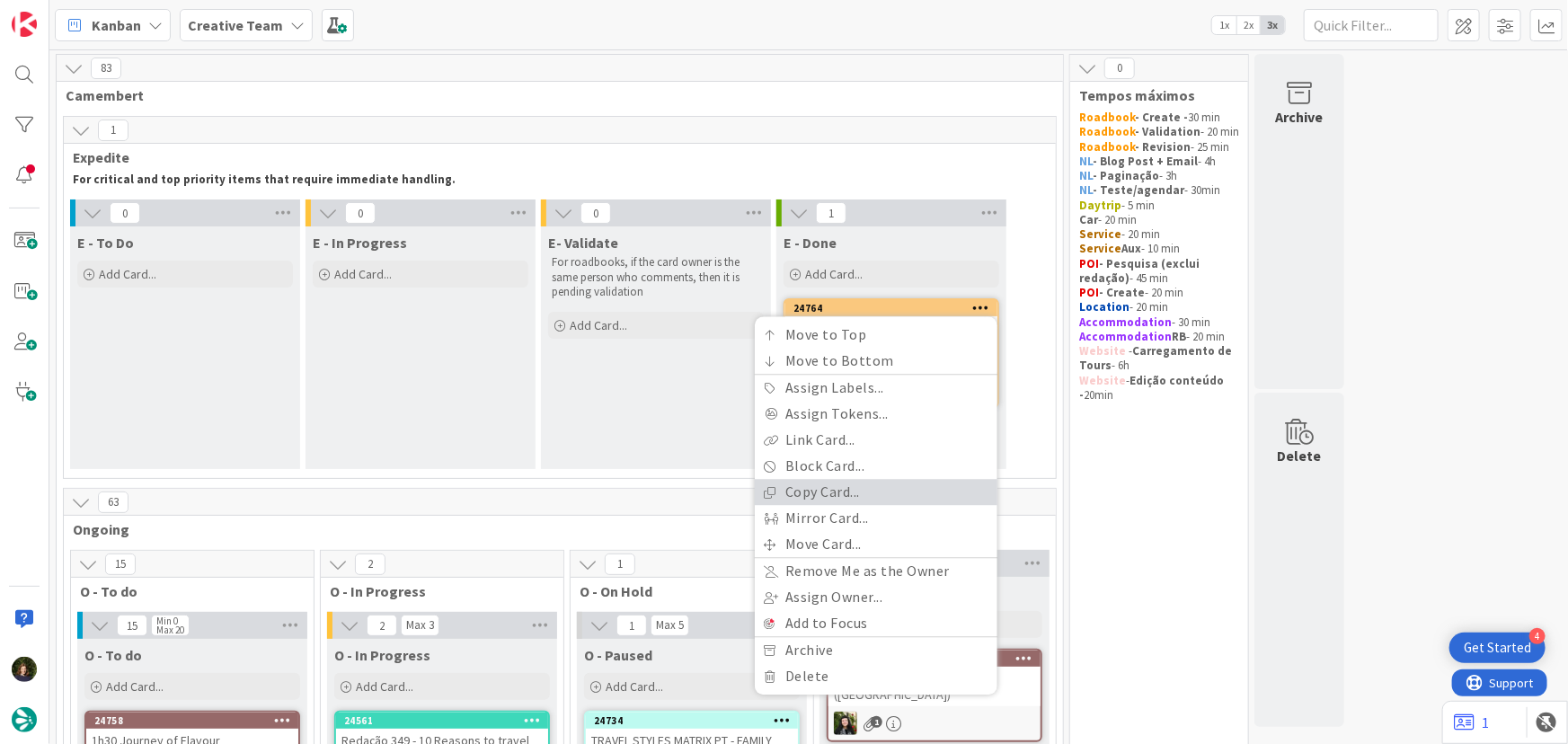
click at [830, 486] on link "Copy Card..." at bounding box center [876, 493] width 242 height 26
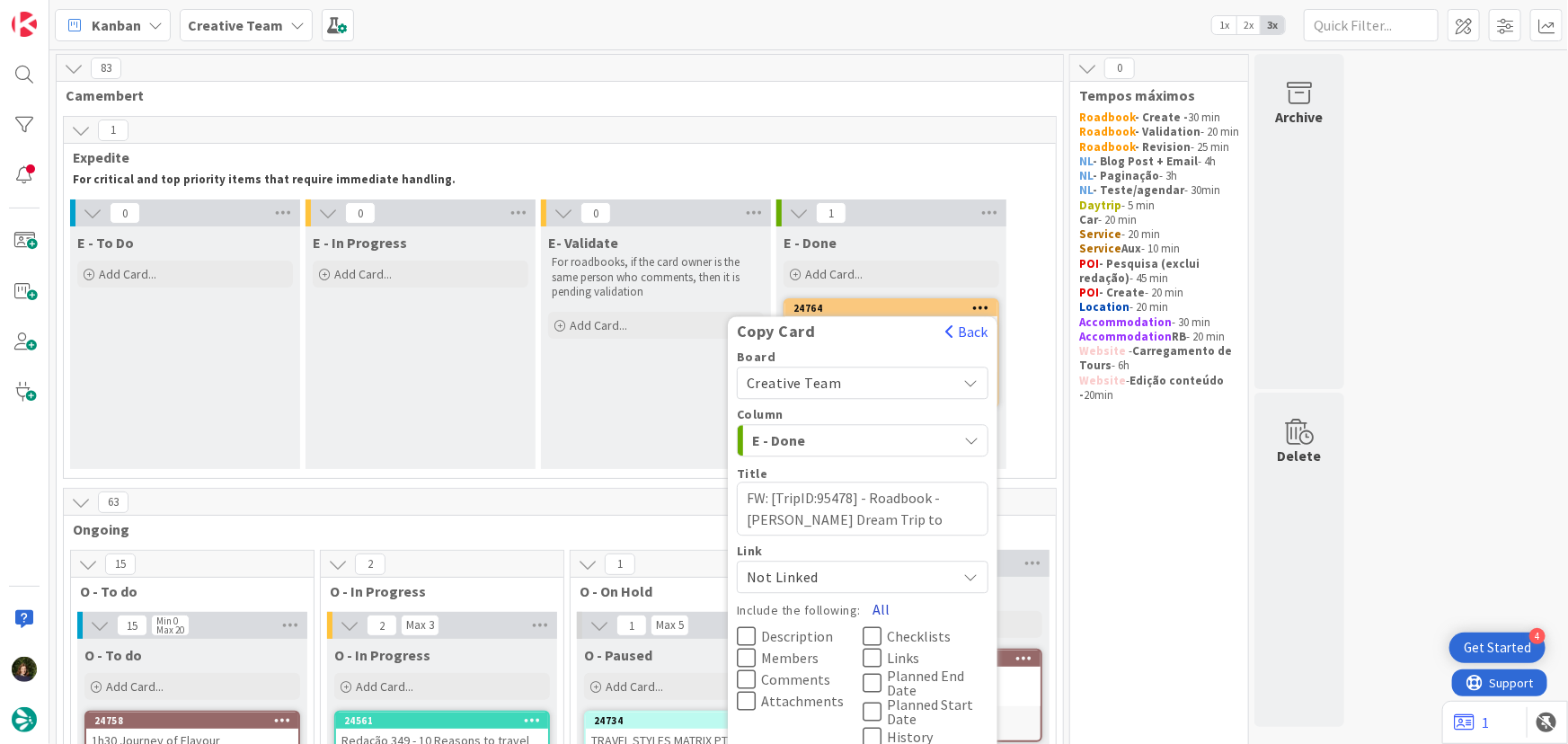
click at [881, 603] on button "All" at bounding box center [881, 610] width 41 height 32
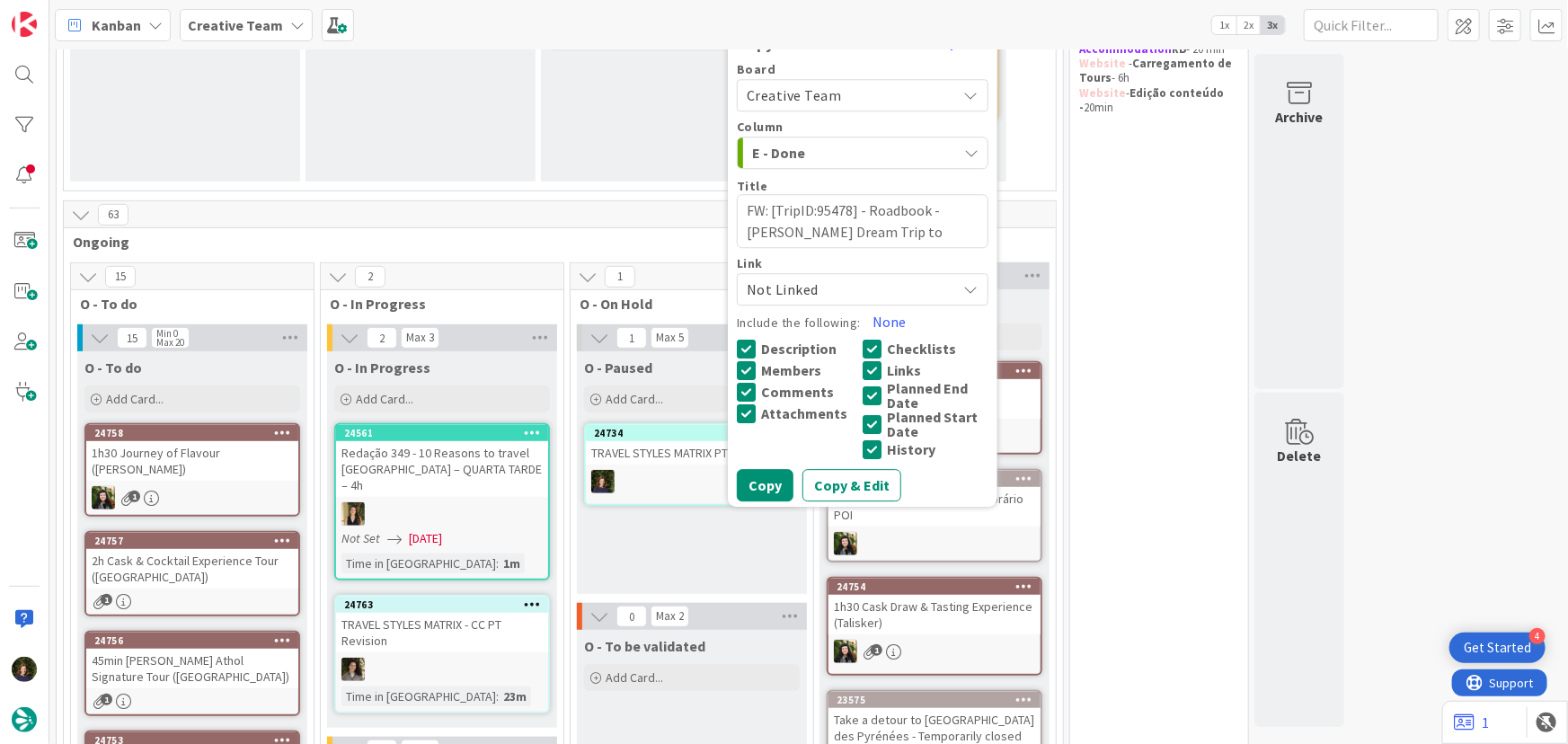
scroll to position [326, 0]
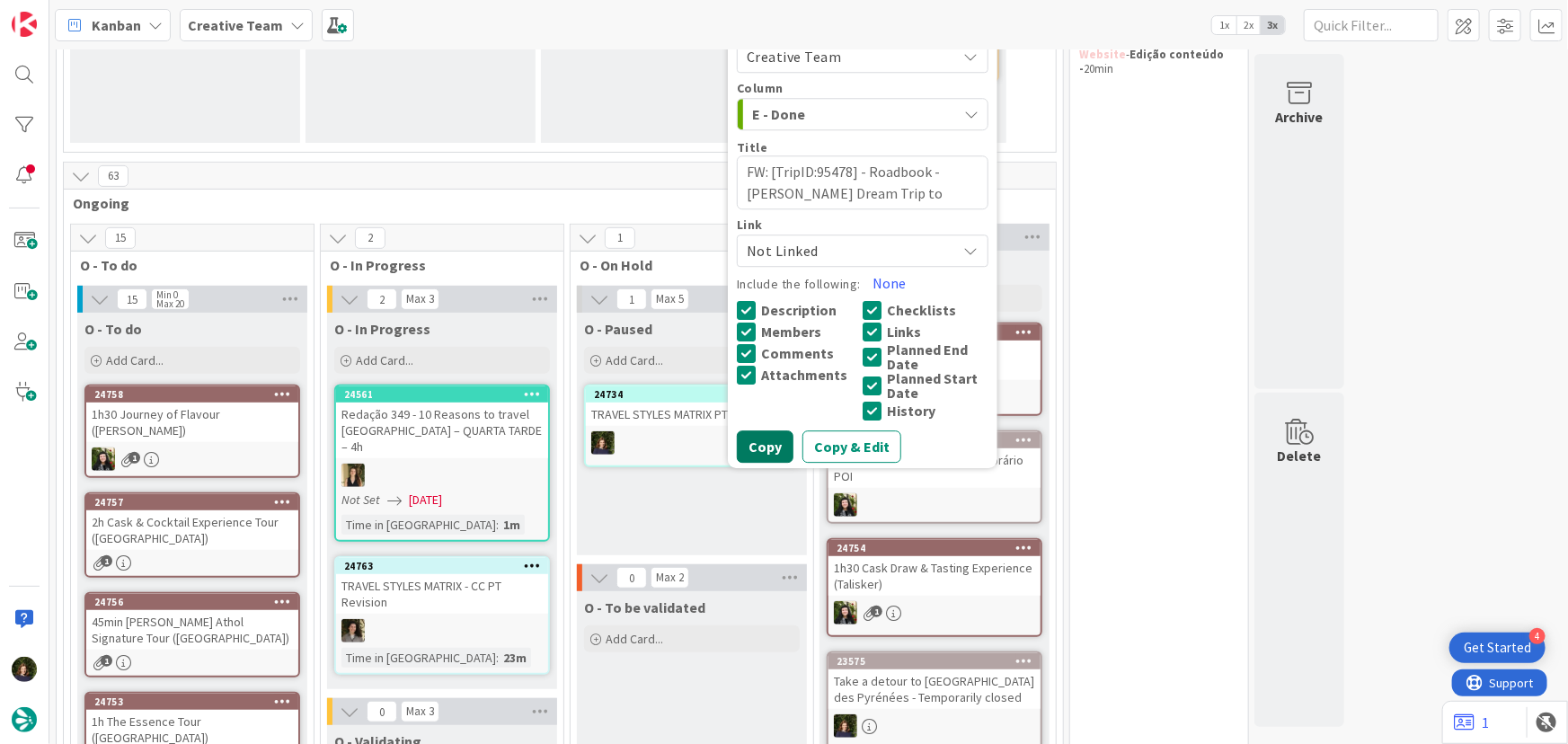
click at [779, 447] on button "Copy" at bounding box center [765, 447] width 57 height 32
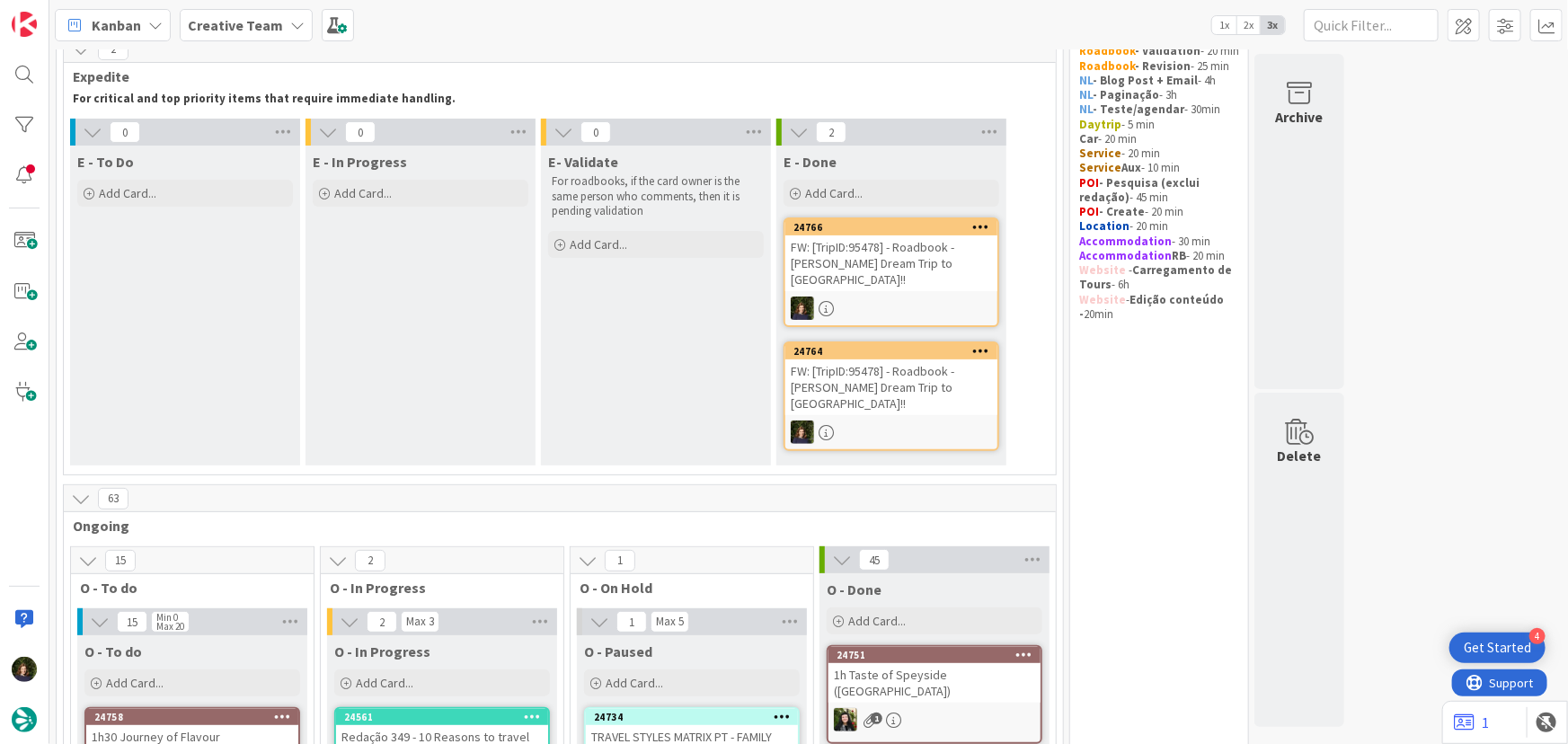
scroll to position [0, 0]
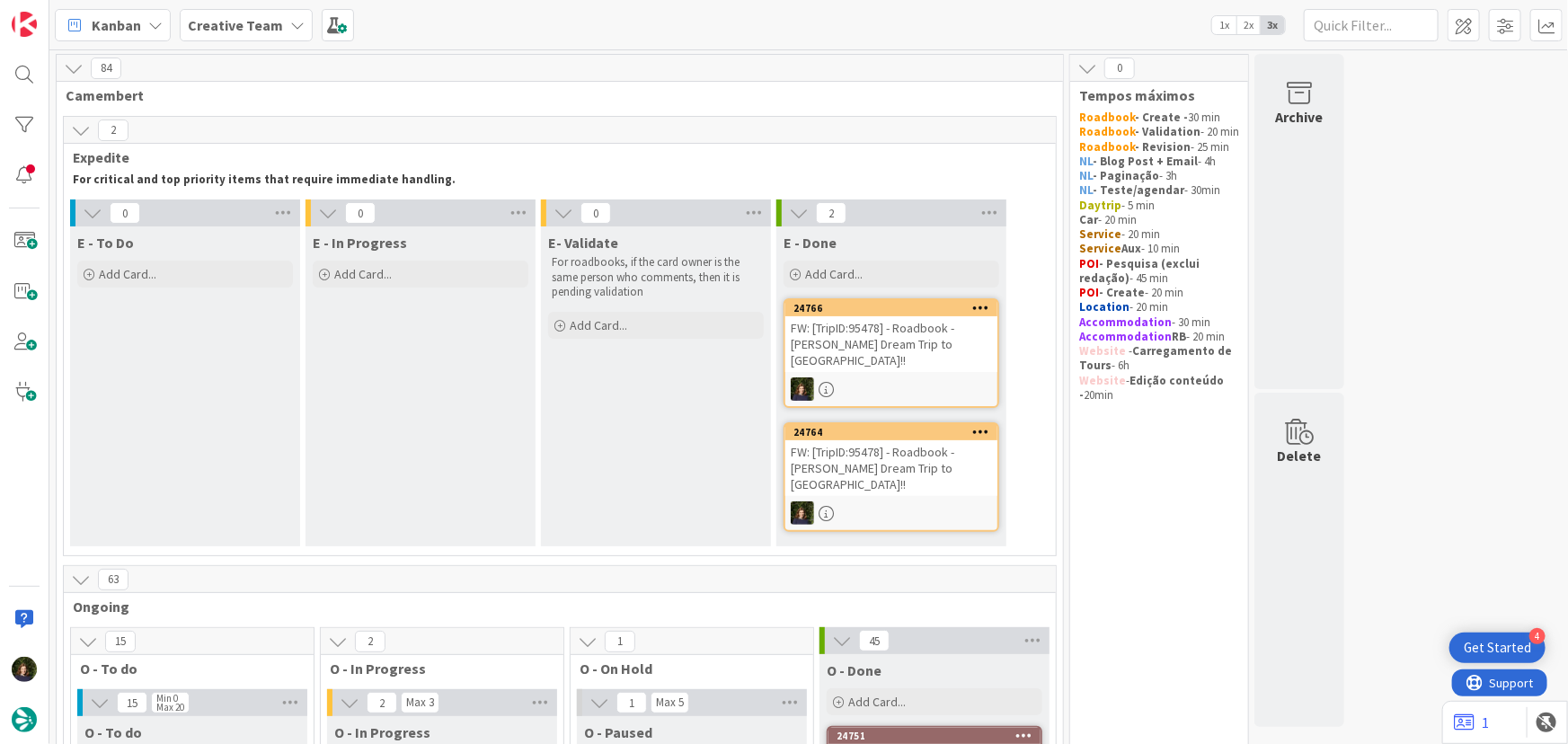
click at [950, 337] on div "FW: [TripID:95478] - Roadbook - [PERSON_NAME] Dream Trip to [GEOGRAPHIC_DATA]!!" at bounding box center [891, 344] width 212 height 56
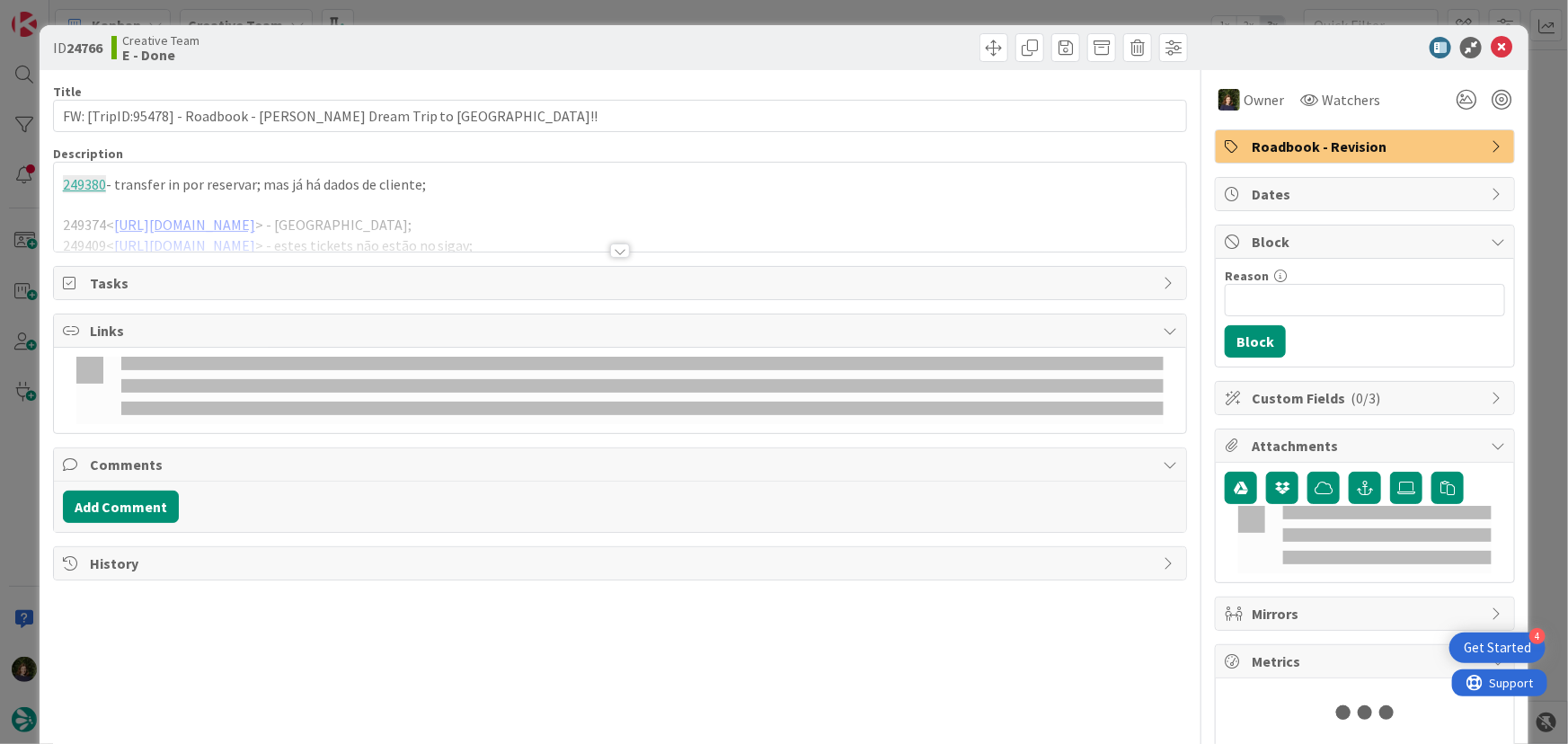
click at [1394, 137] on span "Roadbook - Revision" at bounding box center [1366, 147] width 230 height 22
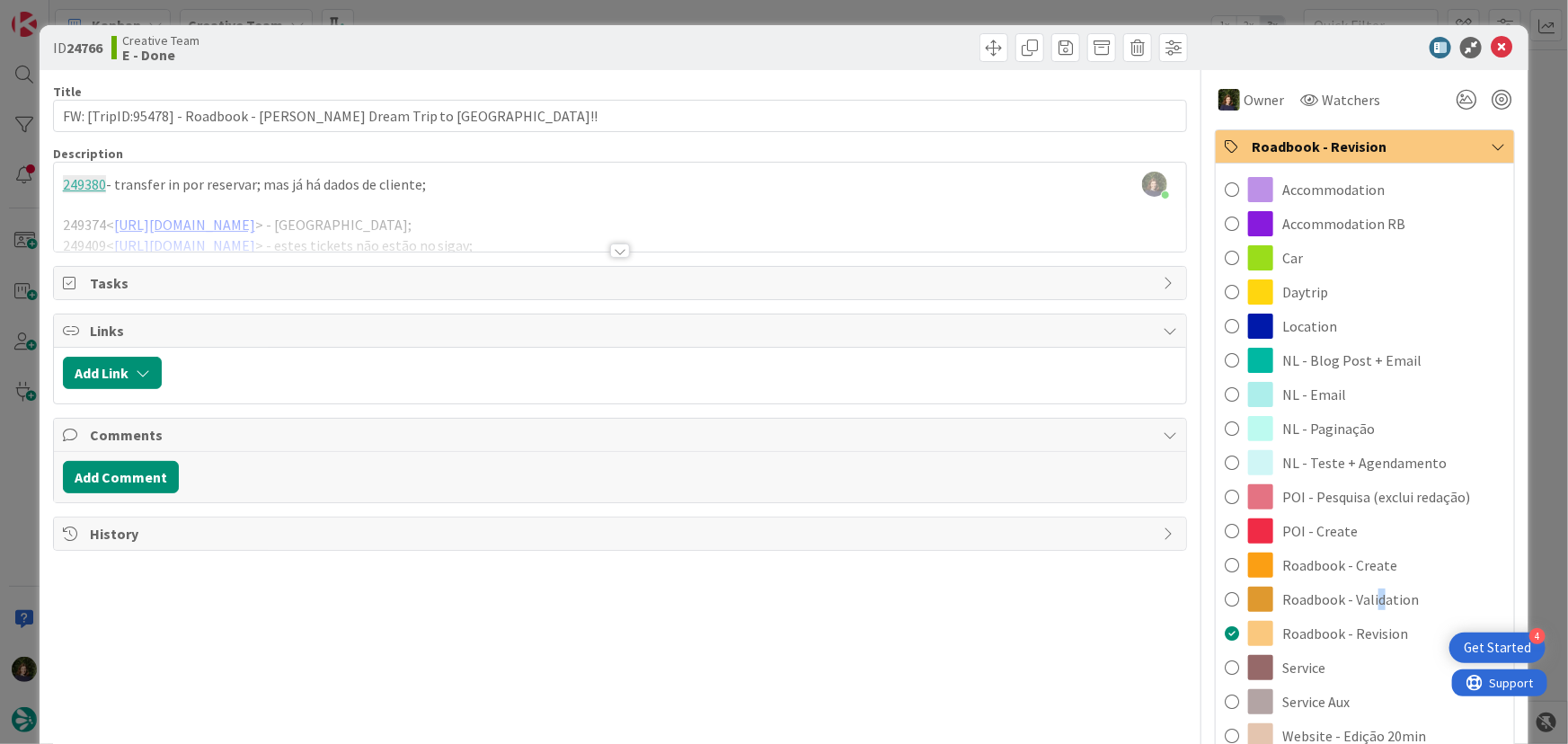
click at [1365, 602] on span "Roadbook - Validation" at bounding box center [1350, 599] width 137 height 22
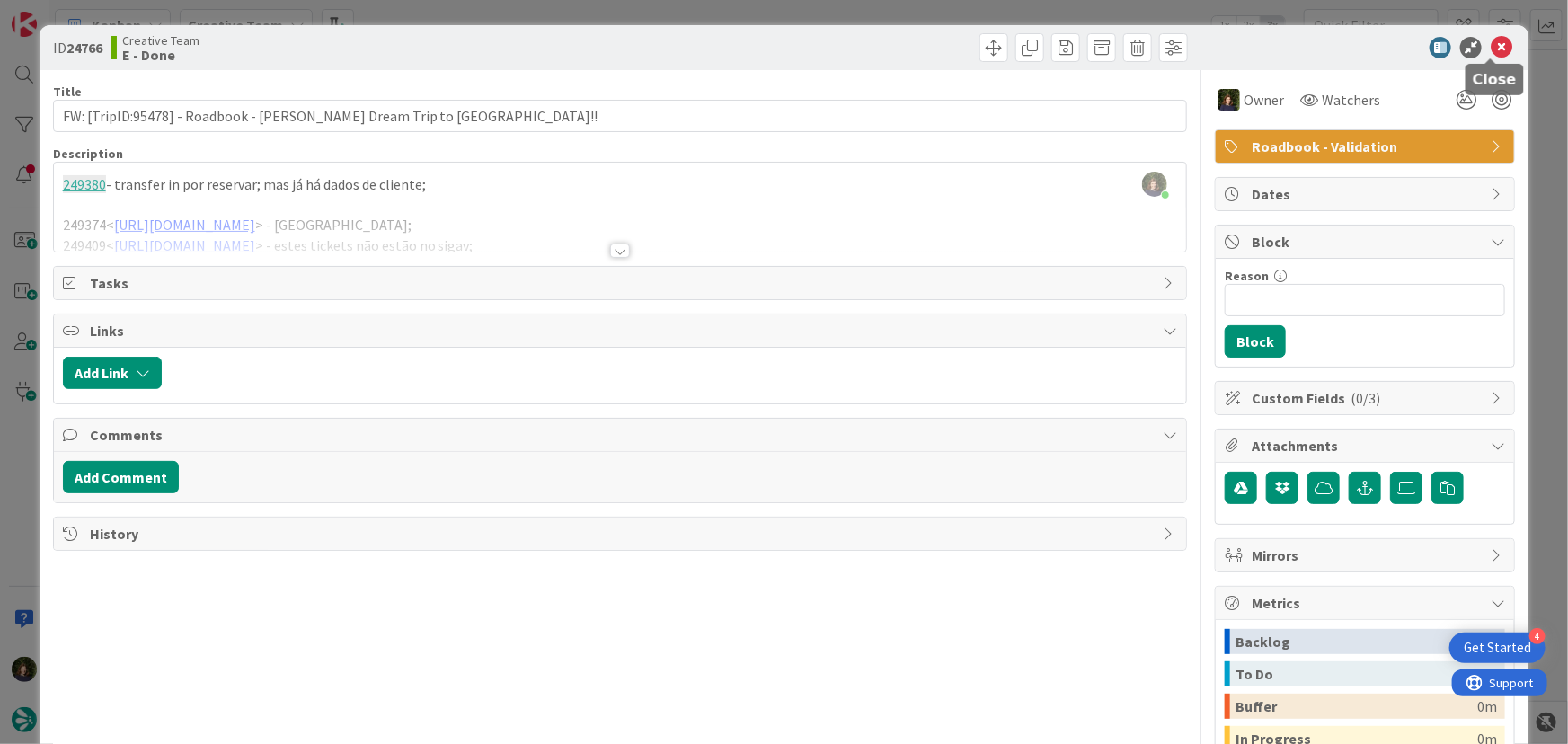
drag, startPoint x: 1495, startPoint y: 50, endPoint x: 1435, endPoint y: 89, distance: 71.6
click at [1496, 50] on icon at bounding box center [1500, 48] width 22 height 22
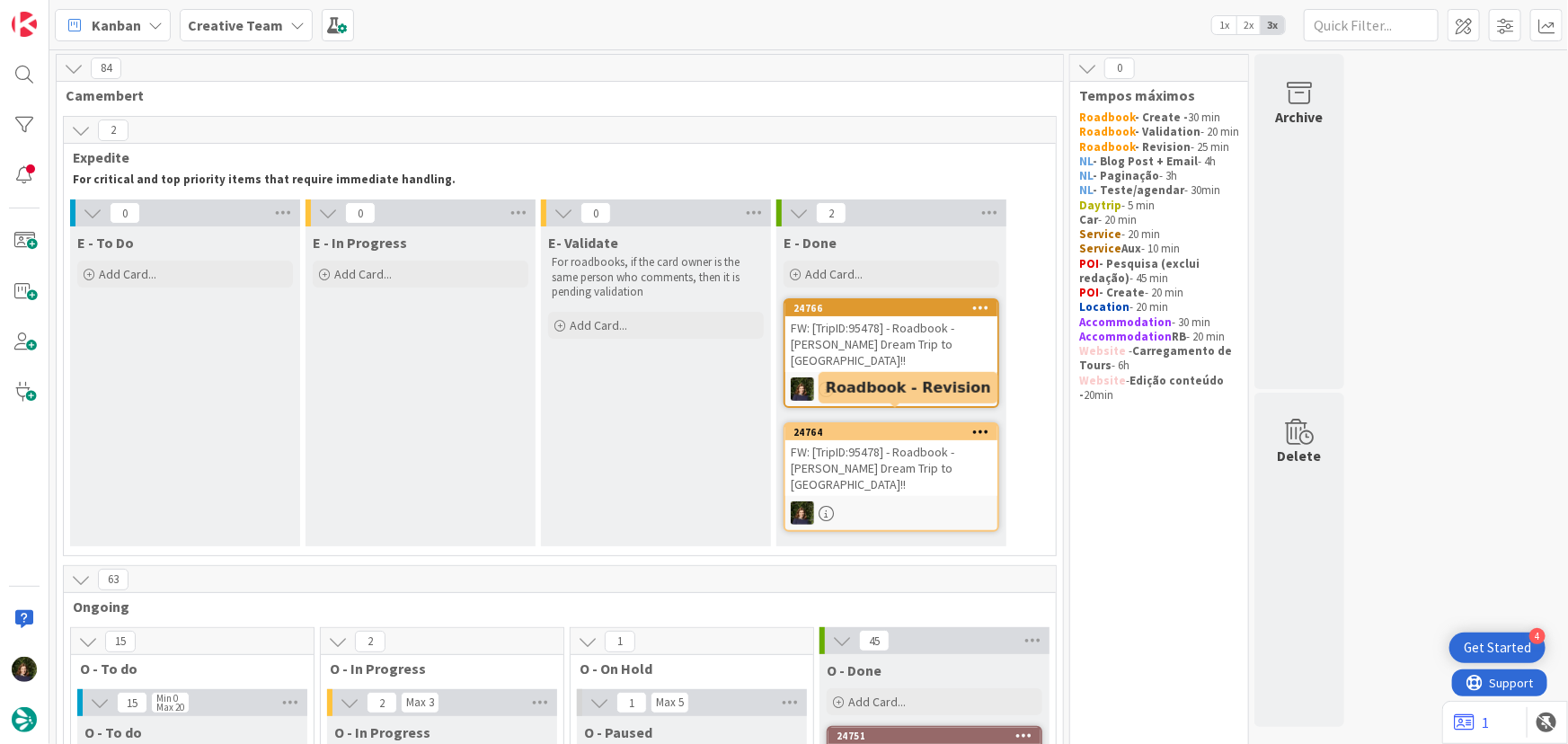
click at [925, 447] on div "FW: [TripID:95478] - Roadbook - [PERSON_NAME] Dream Trip to [GEOGRAPHIC_DATA]!!" at bounding box center [891, 468] width 212 height 56
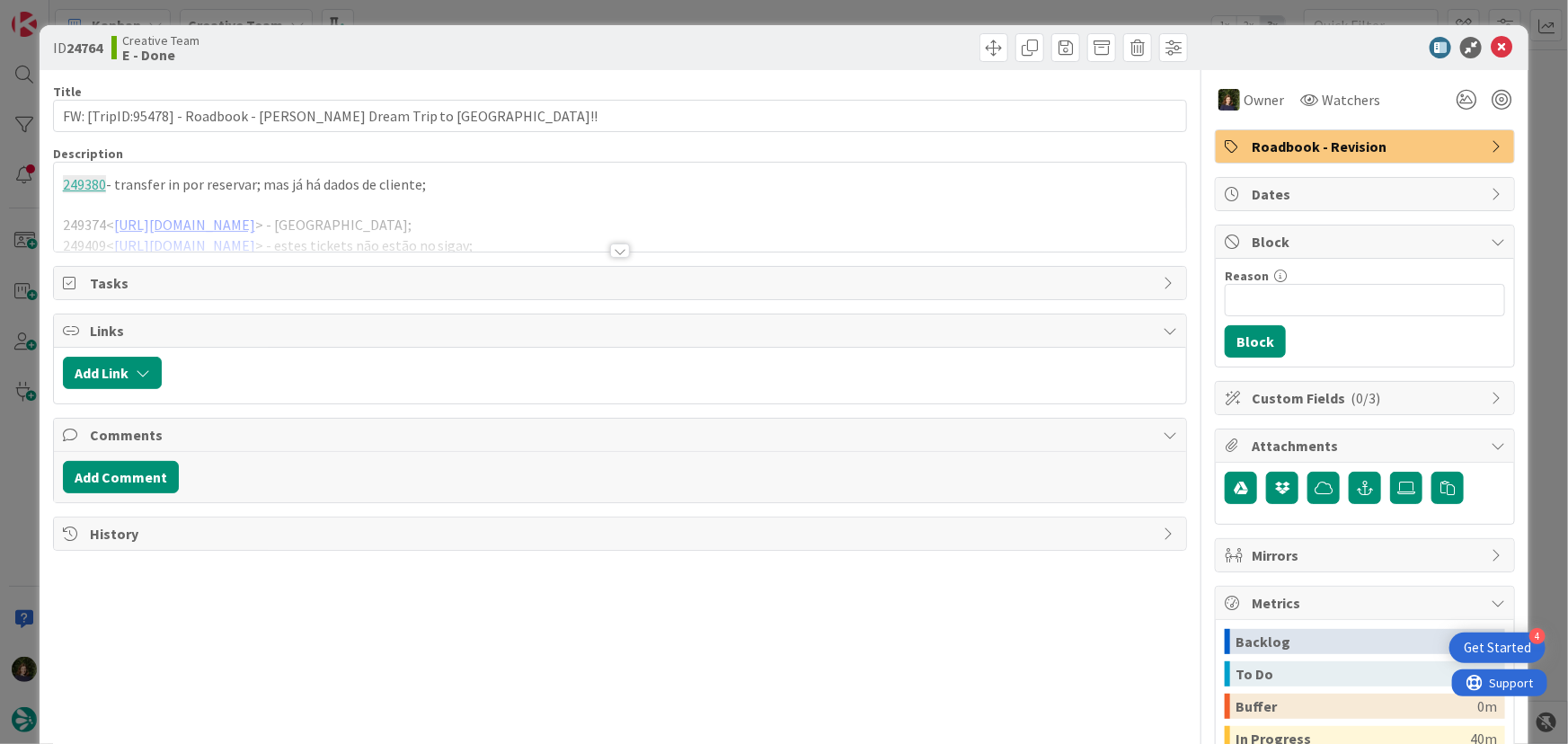
click at [1365, 152] on span "Roadbook - Revision" at bounding box center [1366, 147] width 230 height 22
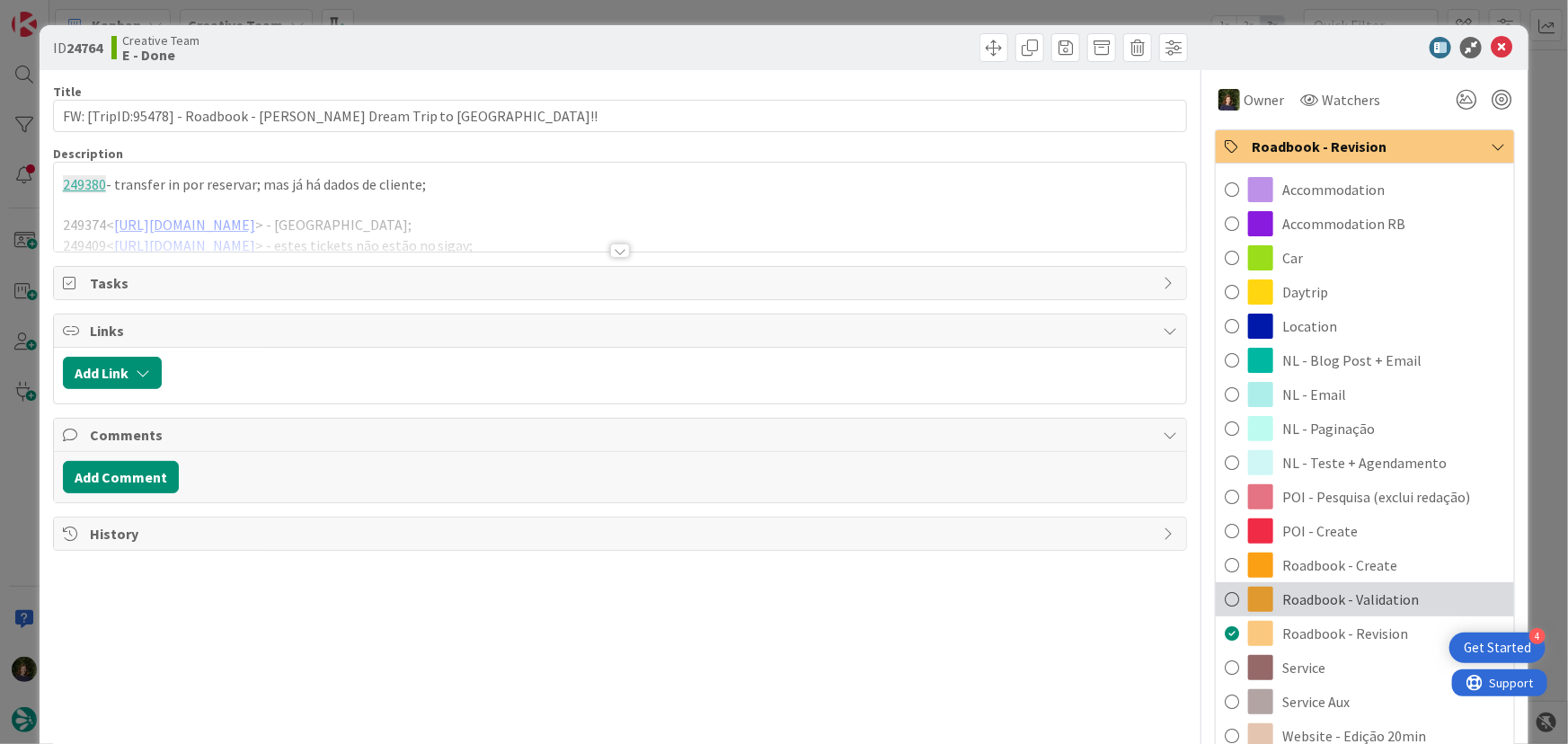
click at [1408, 598] on div "Roadbook - Validation" at bounding box center [1365, 599] width 299 height 34
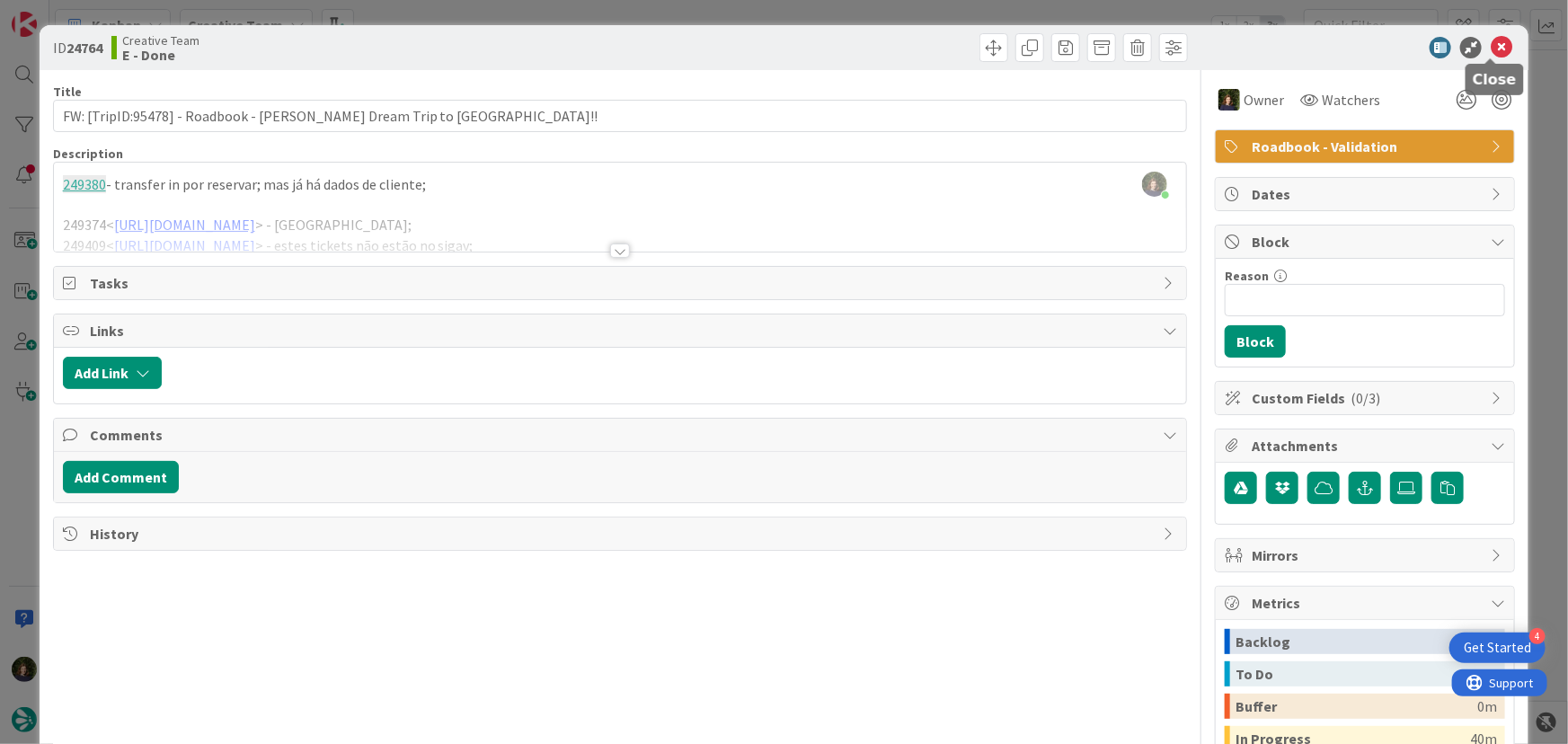
drag, startPoint x: 1490, startPoint y: 40, endPoint x: 1385, endPoint y: 110, distance: 126.2
click at [1490, 41] on icon at bounding box center [1500, 48] width 22 height 22
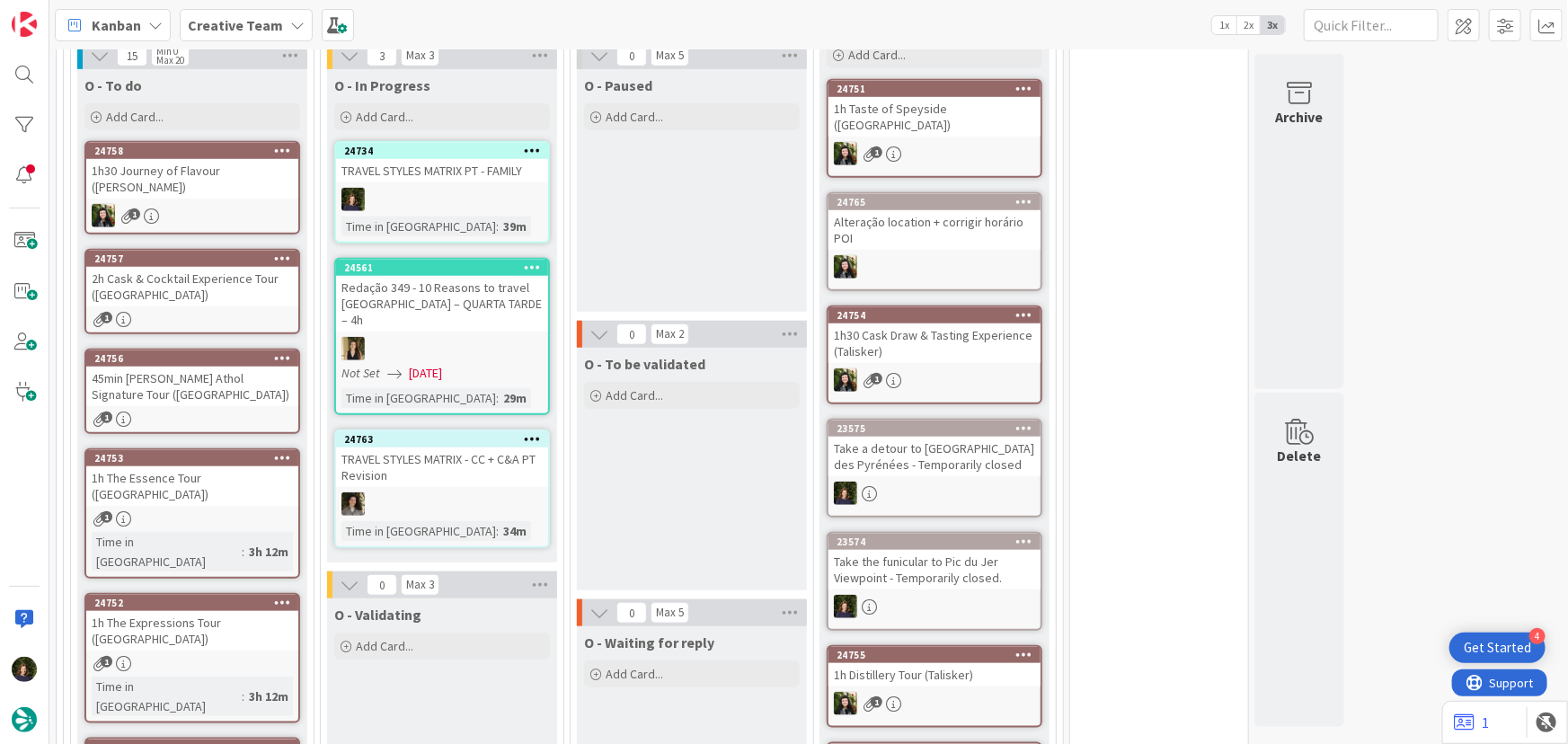
scroll to position [490, 0]
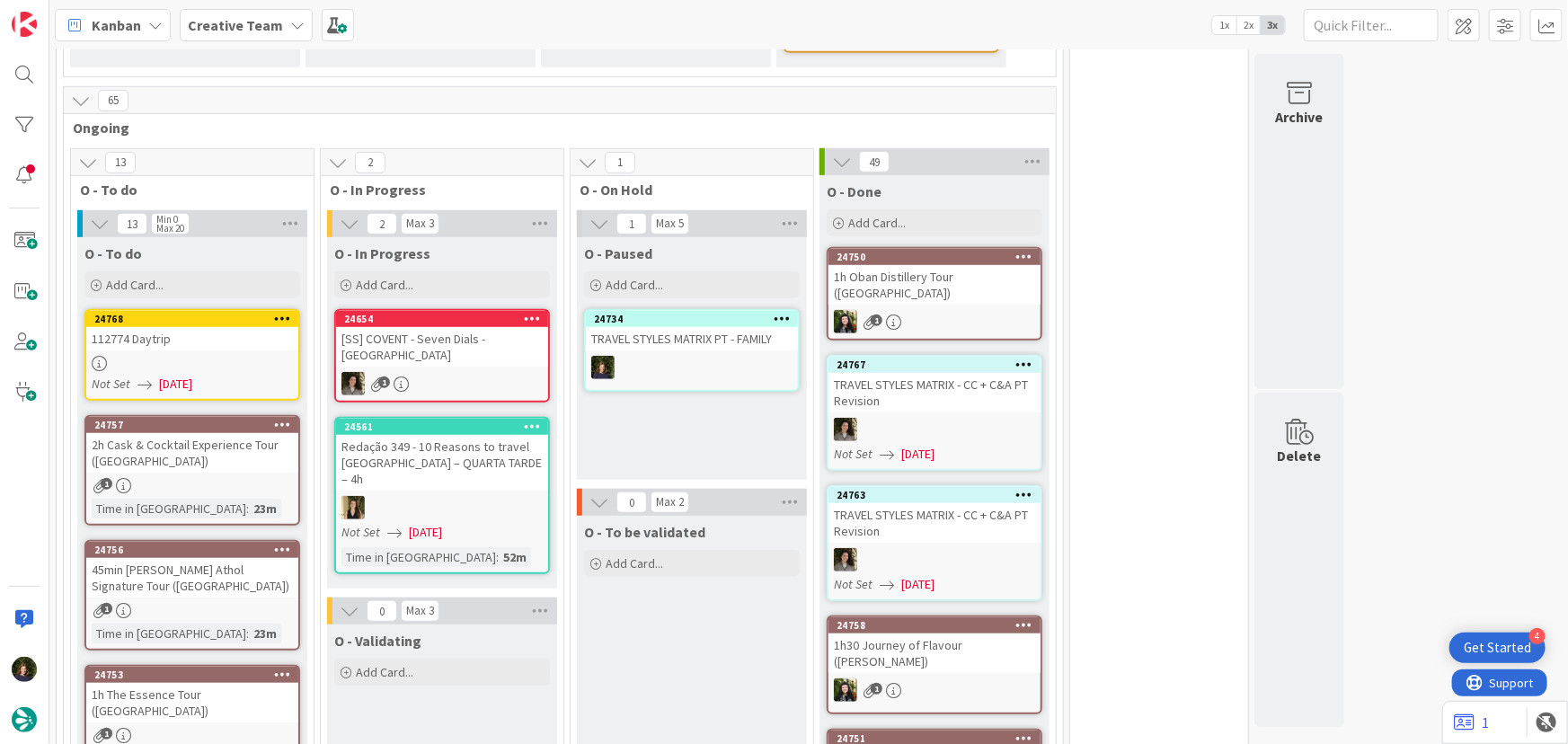
type textarea "x"
